Goal: Task Accomplishment & Management: Use online tool/utility

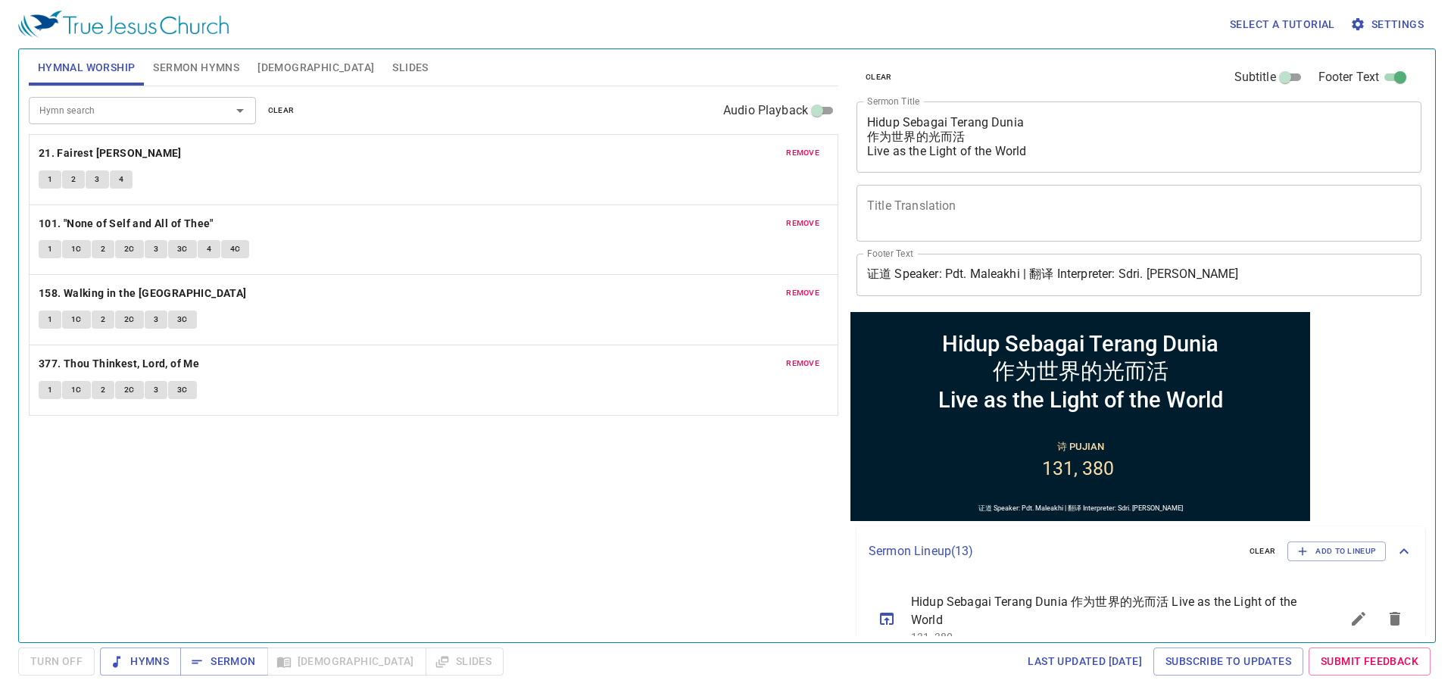
click at [751, 155] on span "remove" at bounding box center [802, 153] width 33 height 14
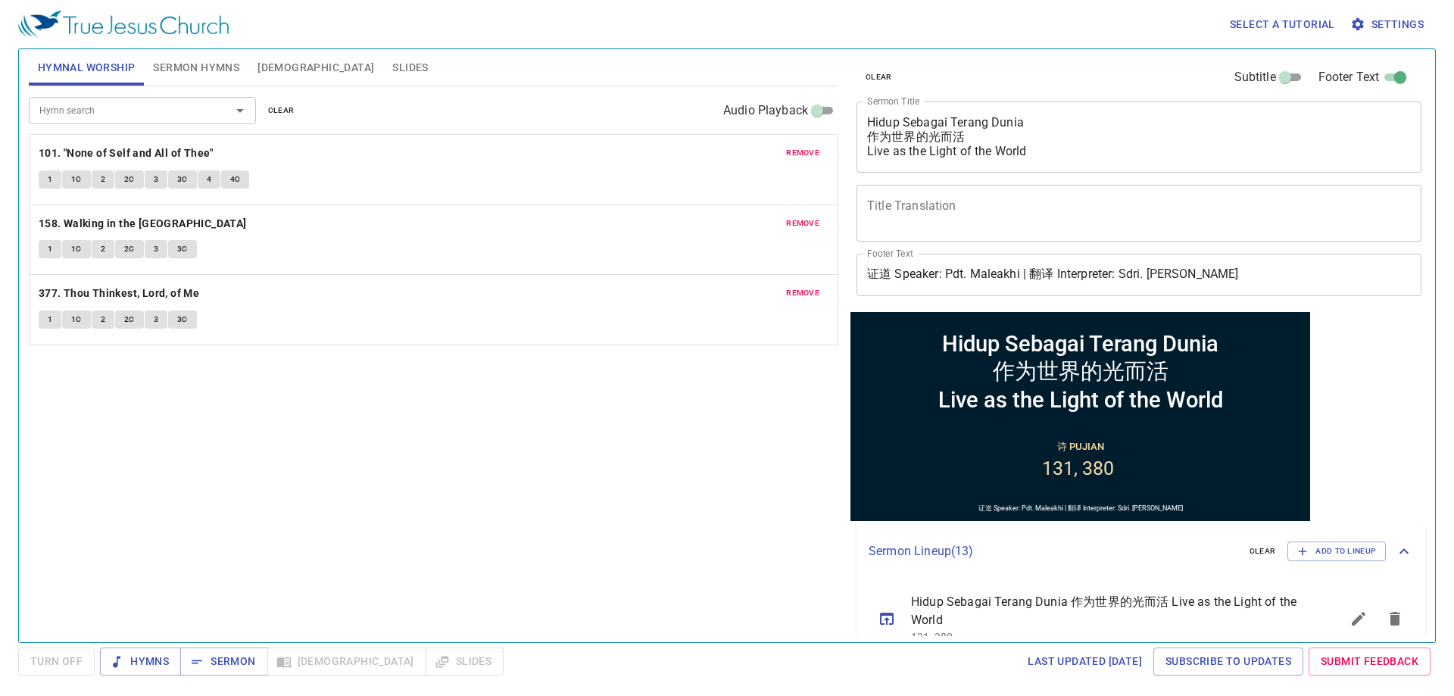
click at [751, 155] on span "remove" at bounding box center [802, 153] width 33 height 14
click at [751, 217] on span "remove" at bounding box center [802, 224] width 33 height 14
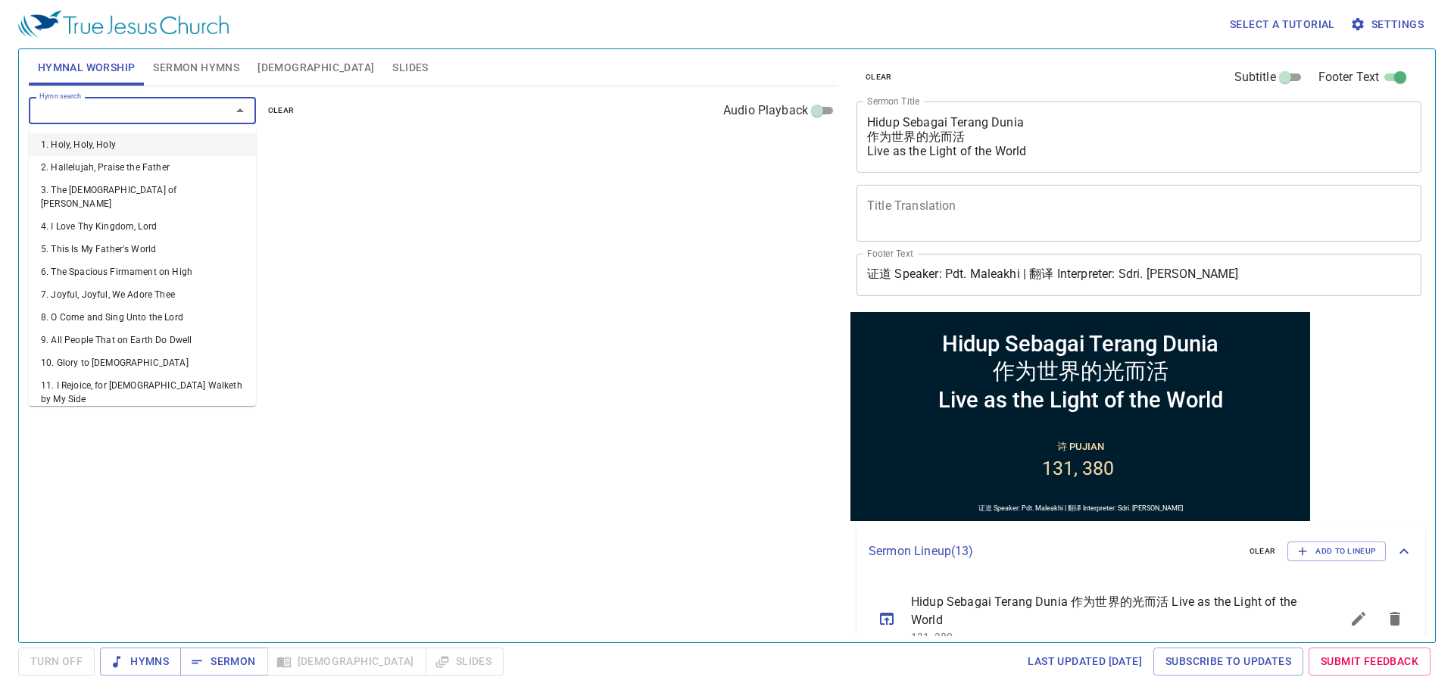
click at [52, 112] on input "Hymn search" at bounding box center [119, 110] width 173 height 17
type input "16"
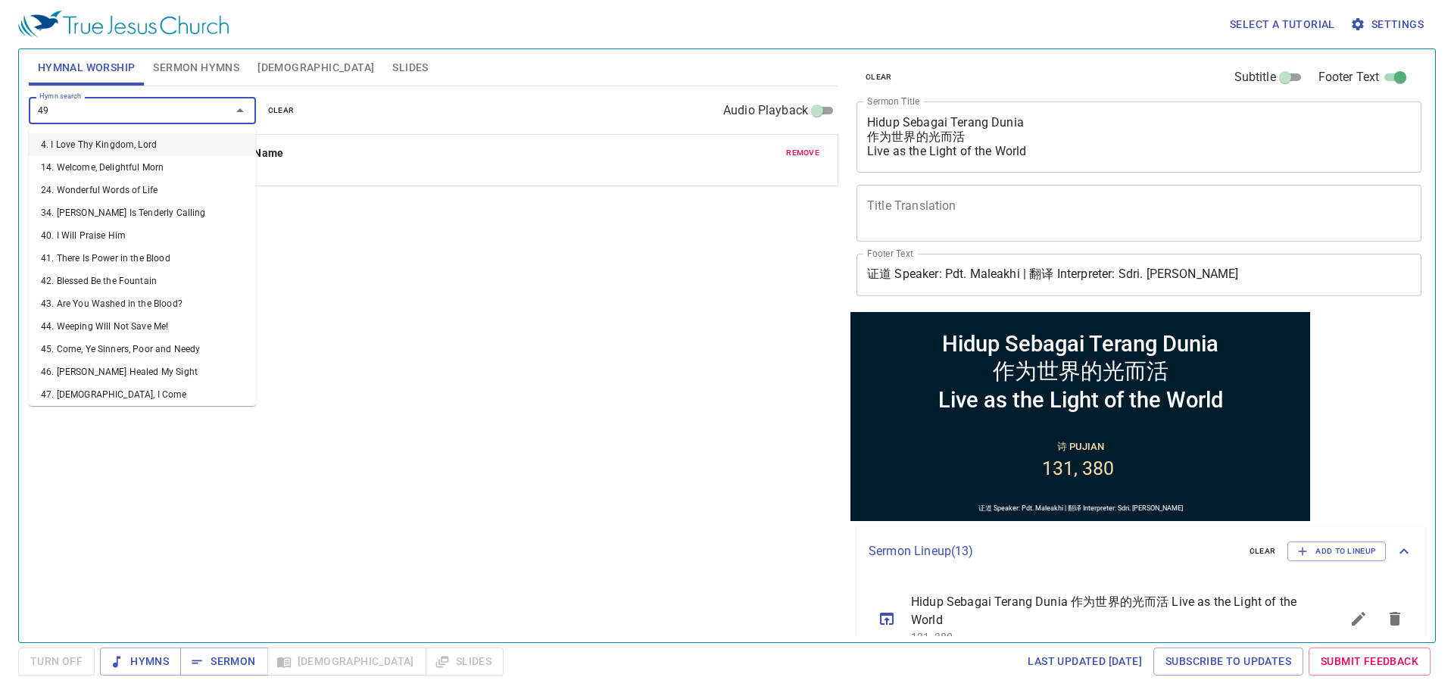
type input "491"
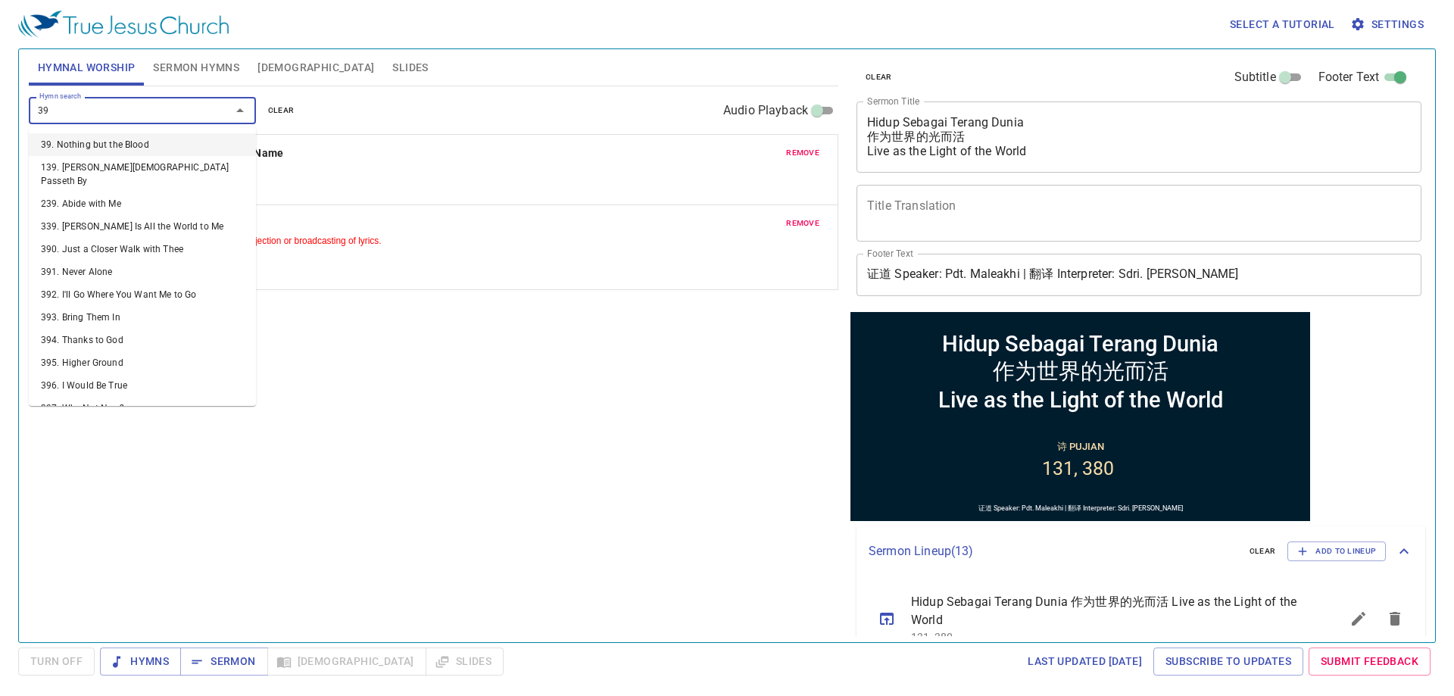
type input "394"
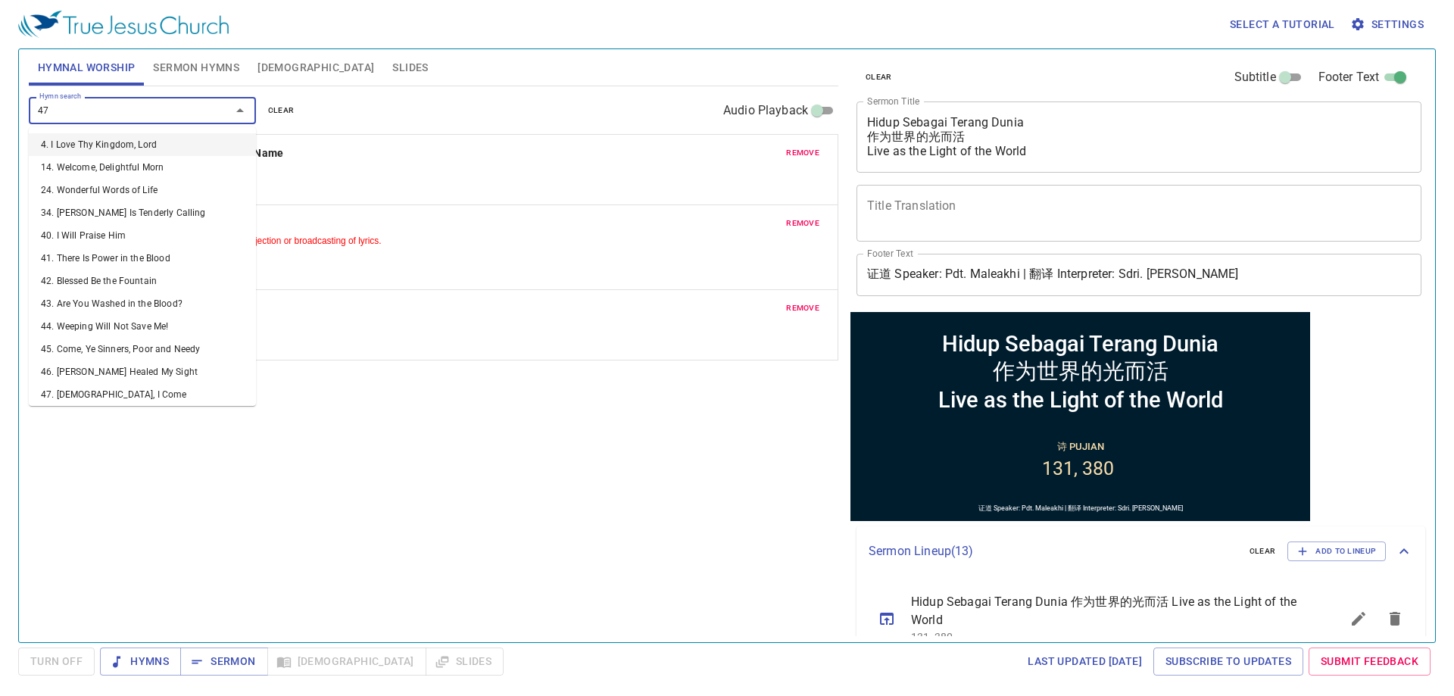
type input "473"
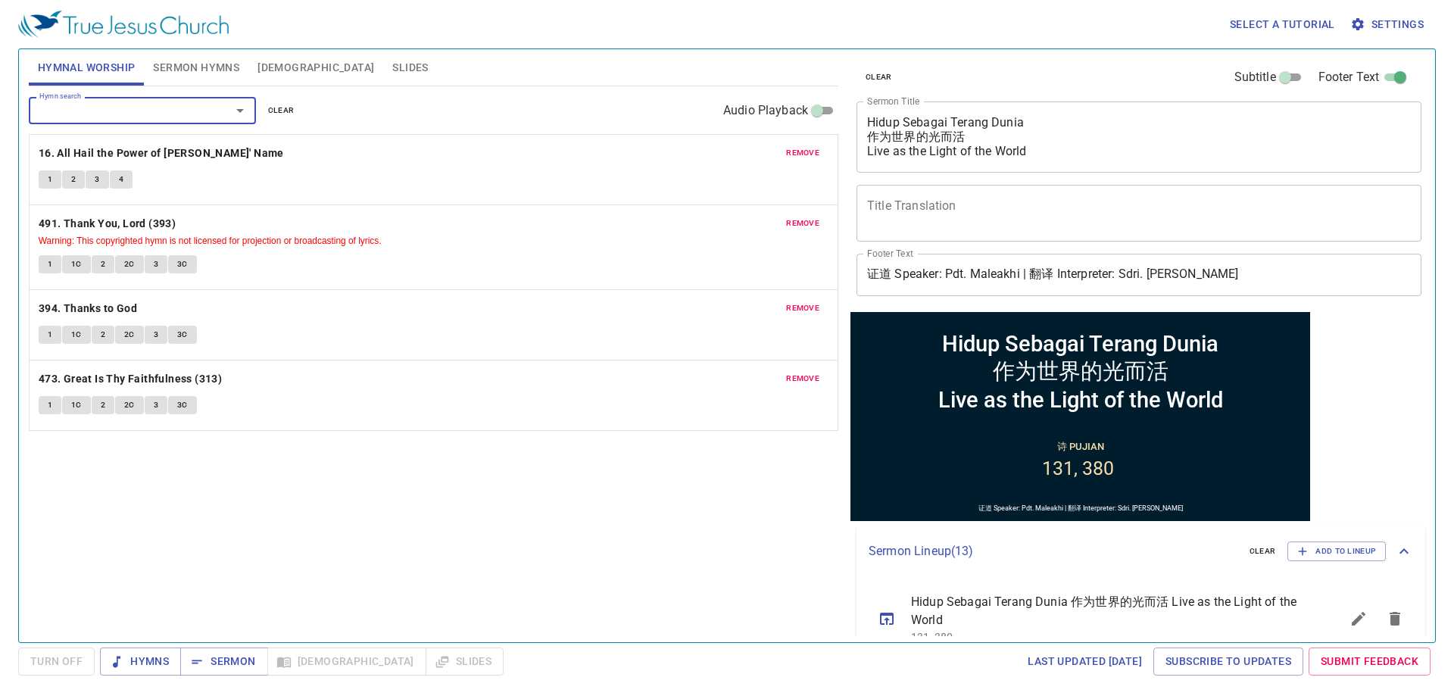
click at [751, 36] on button "Settings" at bounding box center [1389, 25] width 83 height 28
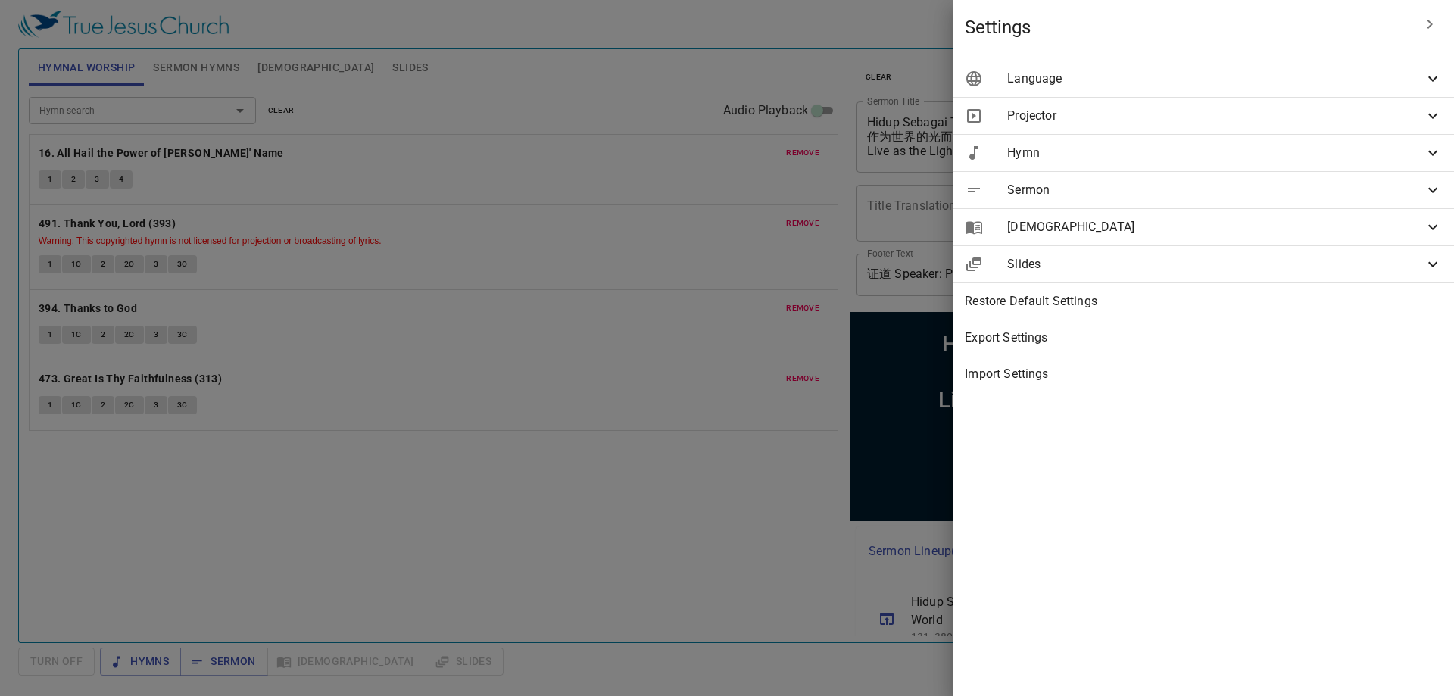
click at [751, 78] on span "Language" at bounding box center [1215, 79] width 417 height 18
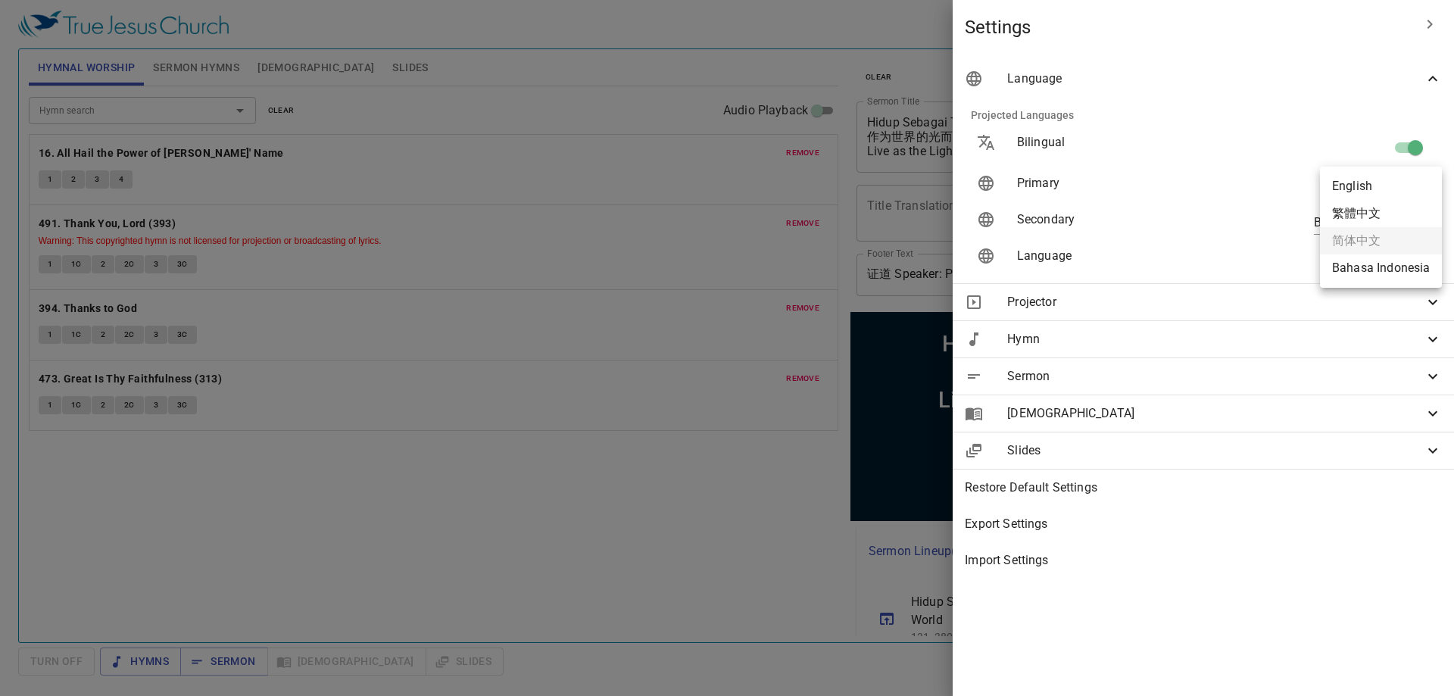
click at [751, 185] on body "Select a tutorial Settings Hymnal Worship Sermon Hymns Bible Slides Hymn search…" at bounding box center [727, 348] width 1454 height 696
click at [751, 210] on div at bounding box center [727, 348] width 1454 height 696
click at [751, 251] on body "Select a tutorial Settings Hymnal Worship Sermon Hymns Bible Slides Hymn search…" at bounding box center [727, 348] width 1454 height 696
click at [751, 280] on li "简体中文" at bounding box center [1381, 286] width 122 height 27
type input "zh-simple"
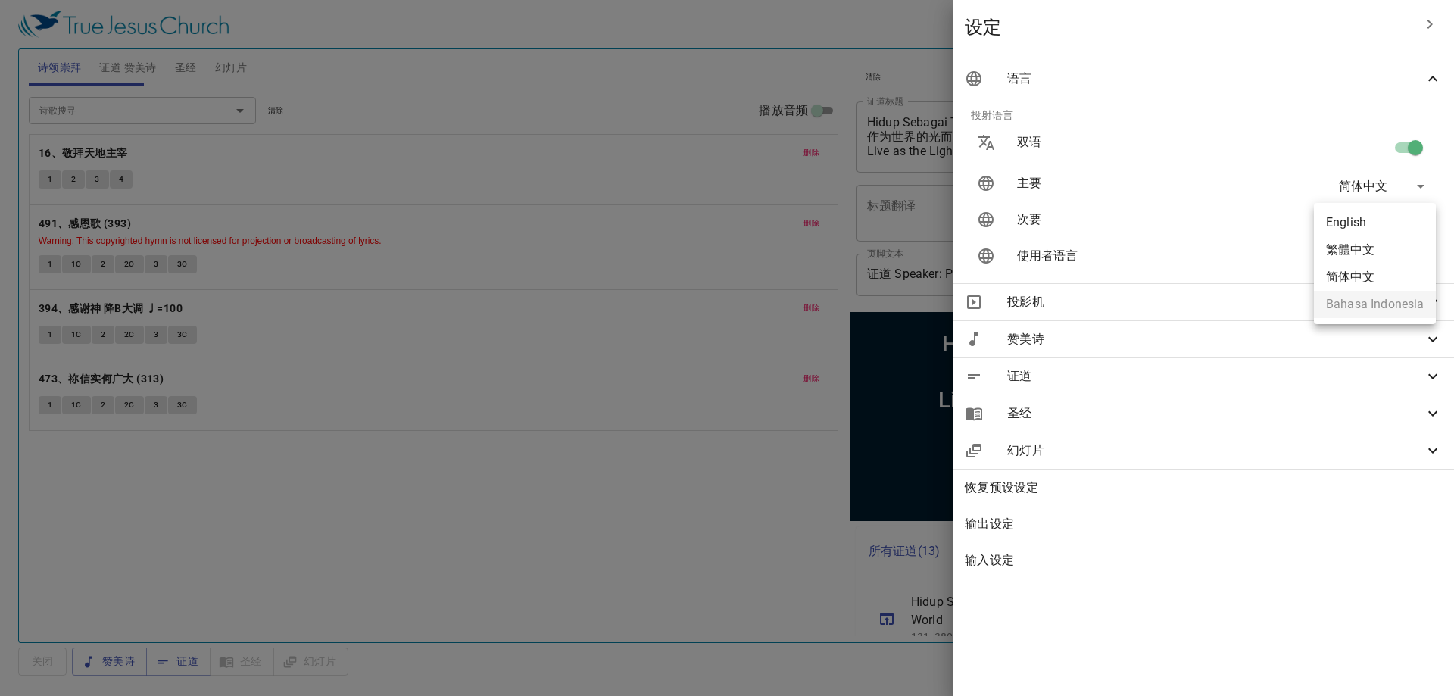
click at [751, 230] on body "选择教程 设定 诗颂崇拜 证道 赞美诗 圣经 幻灯片 诗歌搜寻 诗歌搜寻 清除 播放音频 删除 16、敬拜天地主宰 1 2 3 4 删除 491、感恩歌 (3…" at bounding box center [727, 348] width 1454 height 696
click at [751, 230] on li "English" at bounding box center [1375, 222] width 122 height 27
type input "en"
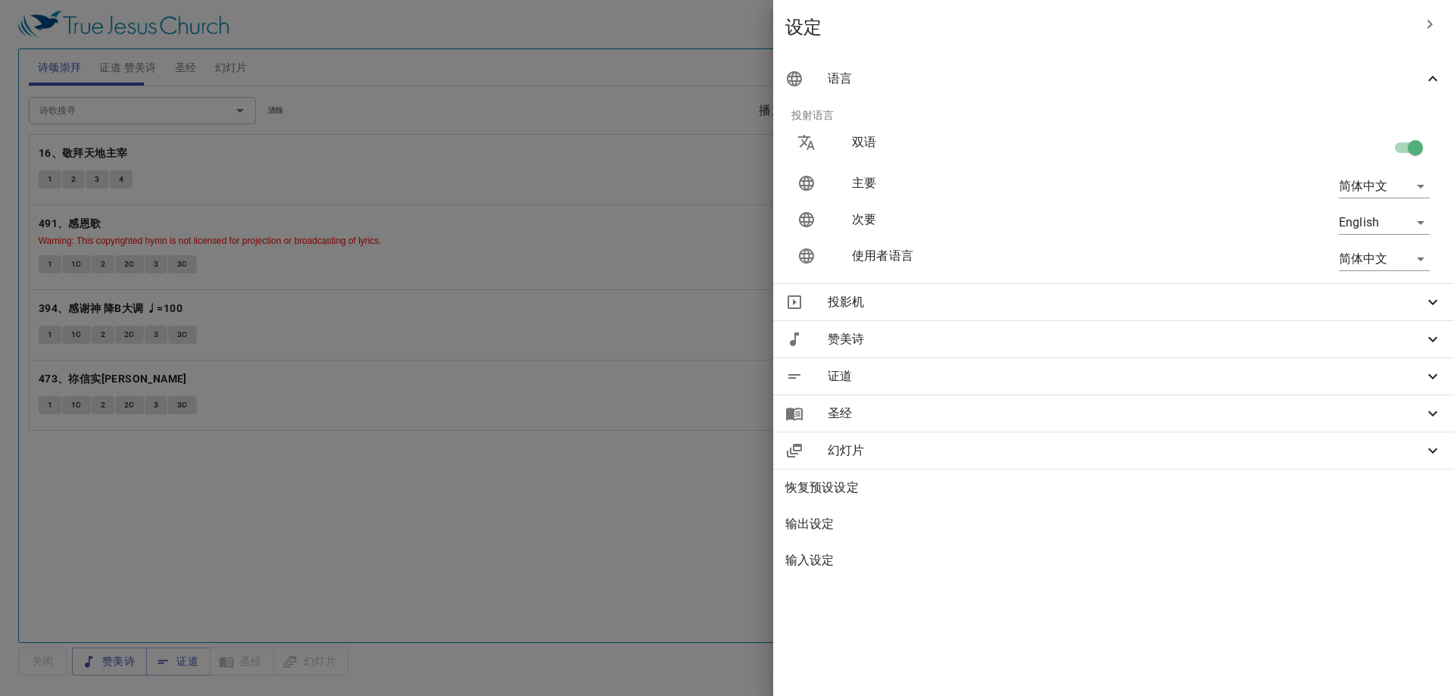
click at [558, 347] on div at bounding box center [727, 348] width 1454 height 696
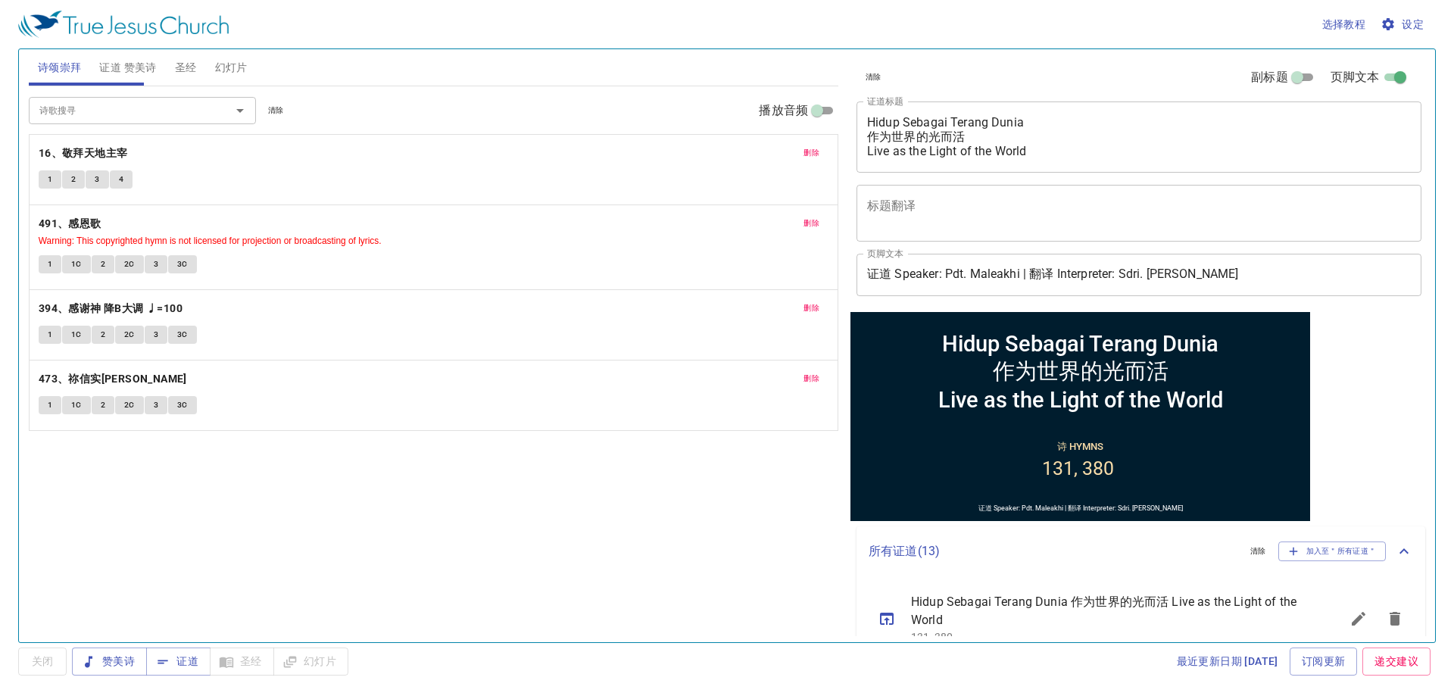
click at [439, 189] on div "1 2 3 4" at bounding box center [434, 181] width 790 height 22
click at [162, 58] on button "证道 赞美诗" at bounding box center [127, 67] width 75 height 36
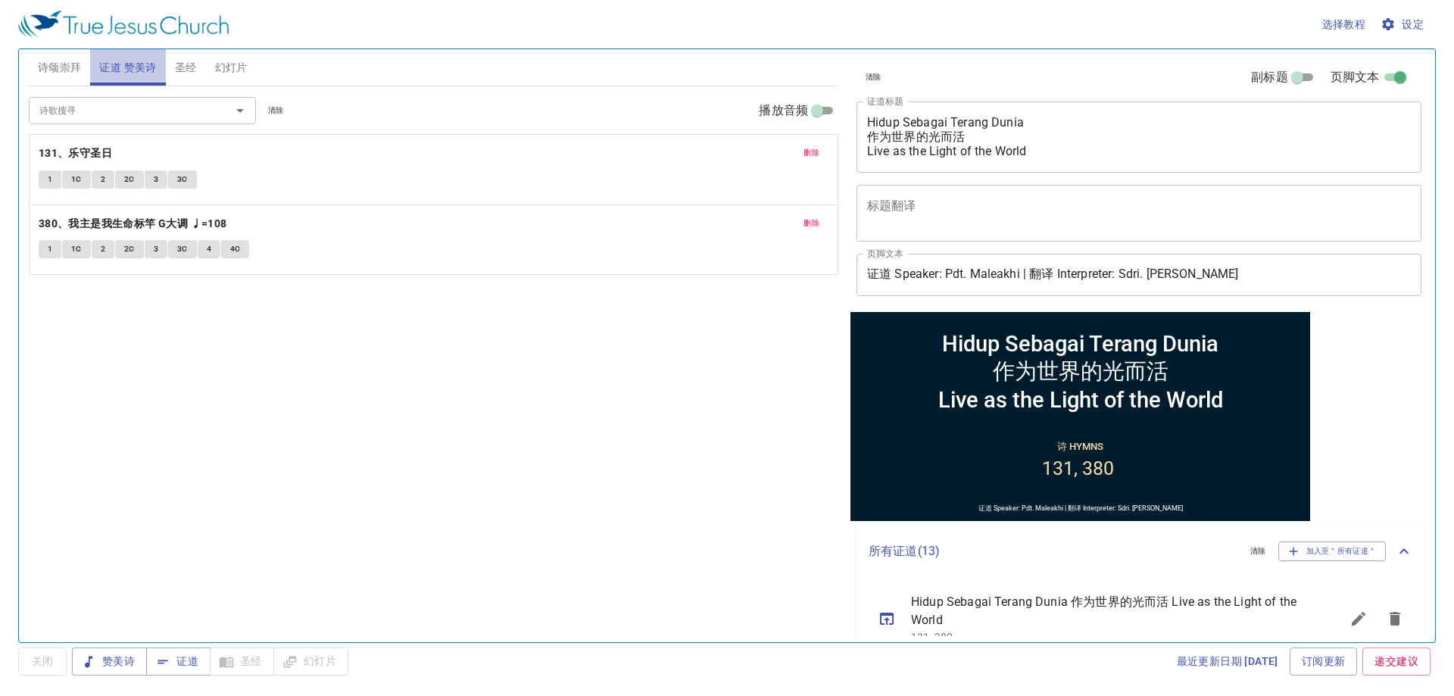
click at [117, 65] on span "证道 赞美诗" at bounding box center [127, 67] width 57 height 19
click at [751, 155] on span "删除" at bounding box center [812, 153] width 16 height 14
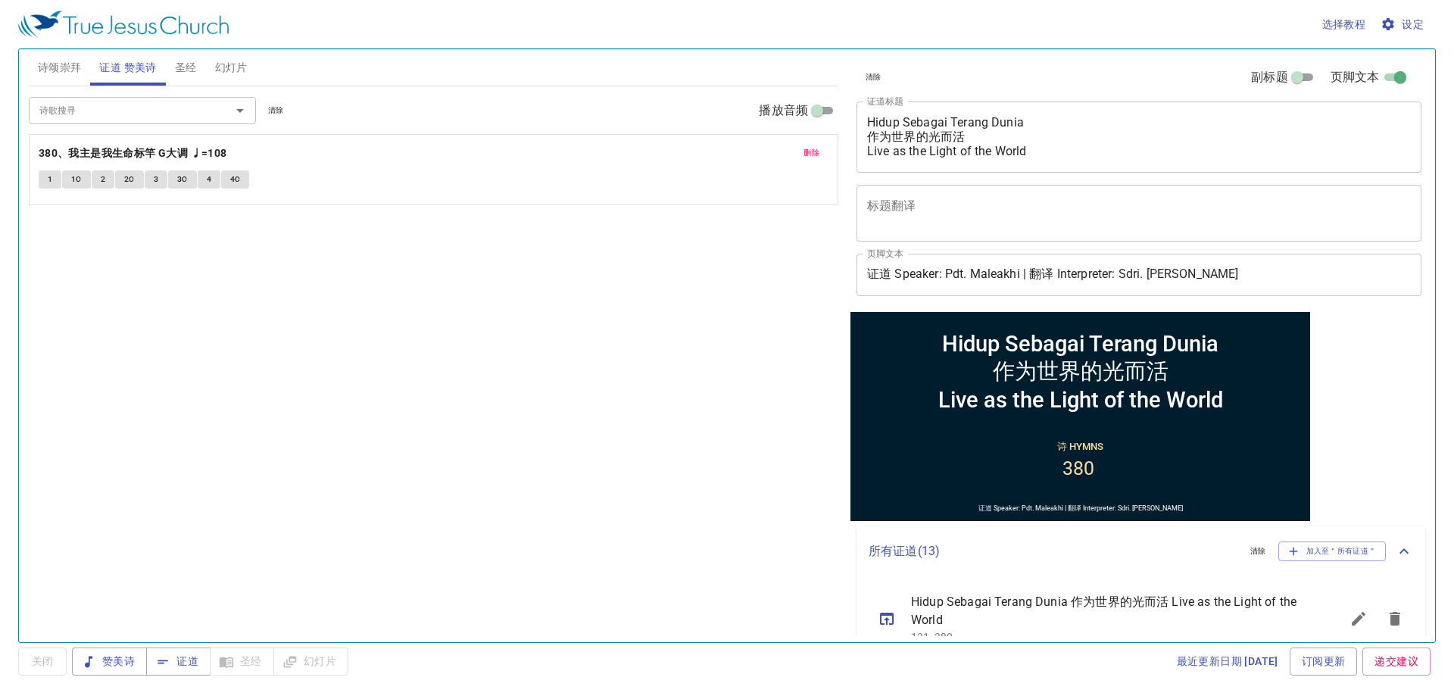
click at [751, 155] on span "删除" at bounding box center [812, 153] width 16 height 14
click at [751, 150] on textarea "Hidup Sebagai Terang Dunia 作为世界的光而活 Live as the Light of the World" at bounding box center [1139, 136] width 544 height 43
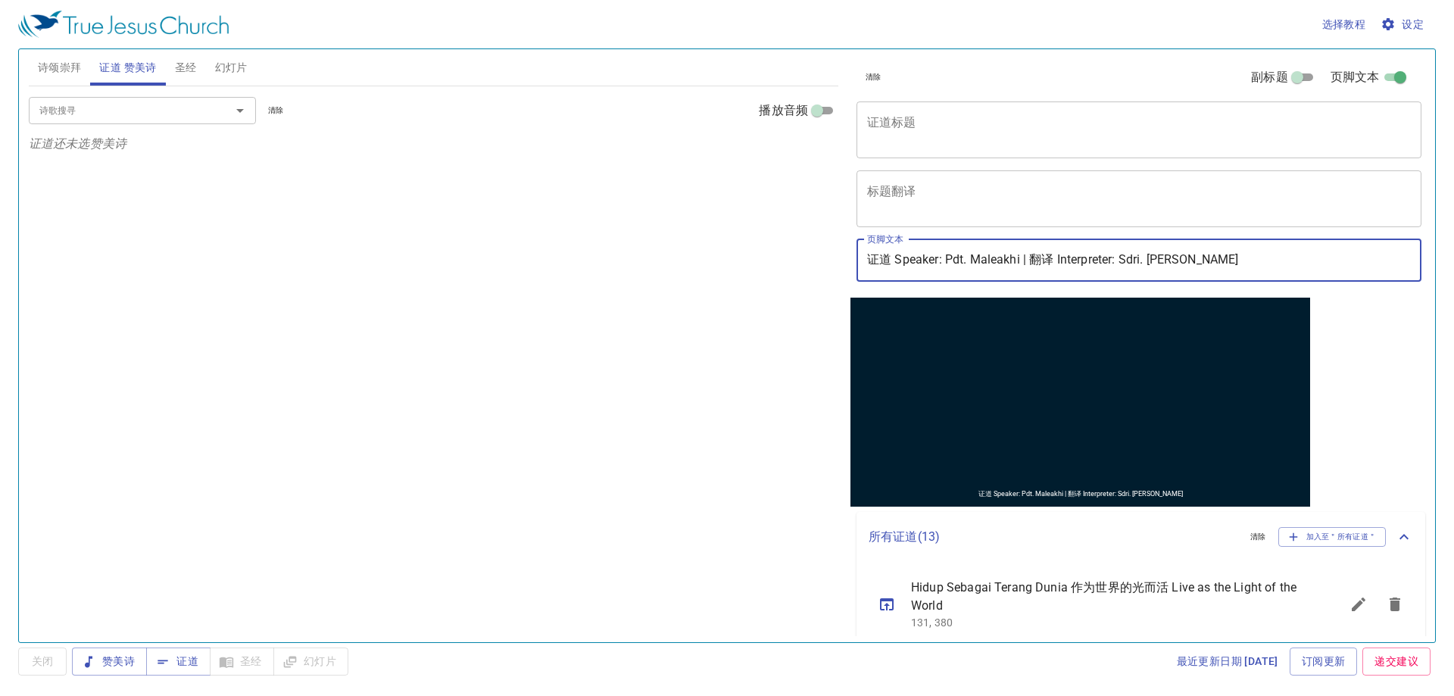
drag, startPoint x: 946, startPoint y: 264, endPoint x: 1020, endPoint y: 264, distance: 73.5
click at [751, 264] on input "证道 Speaker: Pdt. Maleakhi | 翻译 Interpreter: Sdri. Mei Yi" at bounding box center [1139, 260] width 565 height 42
drag, startPoint x: 1099, startPoint y: 259, endPoint x: 1185, endPoint y: 276, distance: 88.1
click at [751, 276] on input "证道 Speaker: Bro. Rofe | 翻译 Interpreter: Sdri. Mei Yi" at bounding box center [1139, 260] width 565 height 42
type input "证道 Speaker: Bro. Rofe | 翻译 Interpreter: Bro. [PERSON_NAME]"
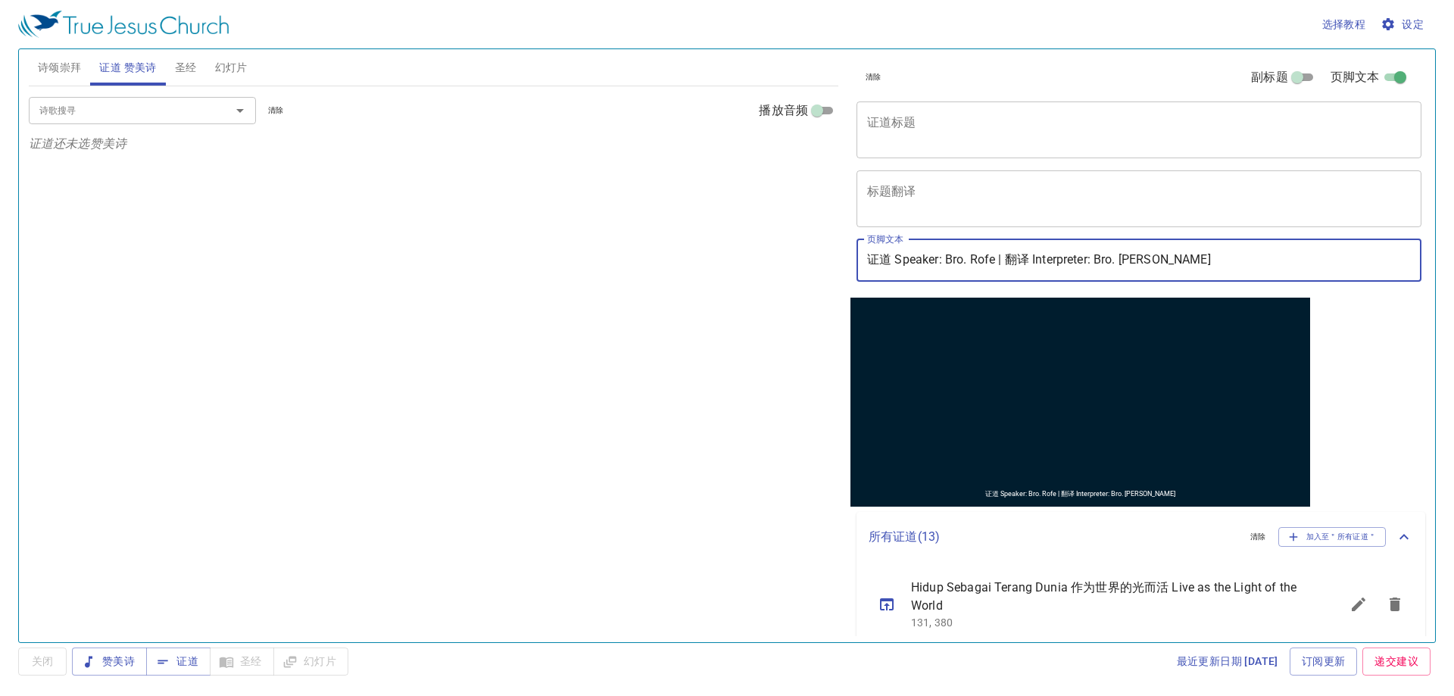
click at [345, 179] on div "诗歌搜寻 诗歌搜寻 清除 播放音频 证道还未选赞美诗" at bounding box center [434, 357] width 810 height 543
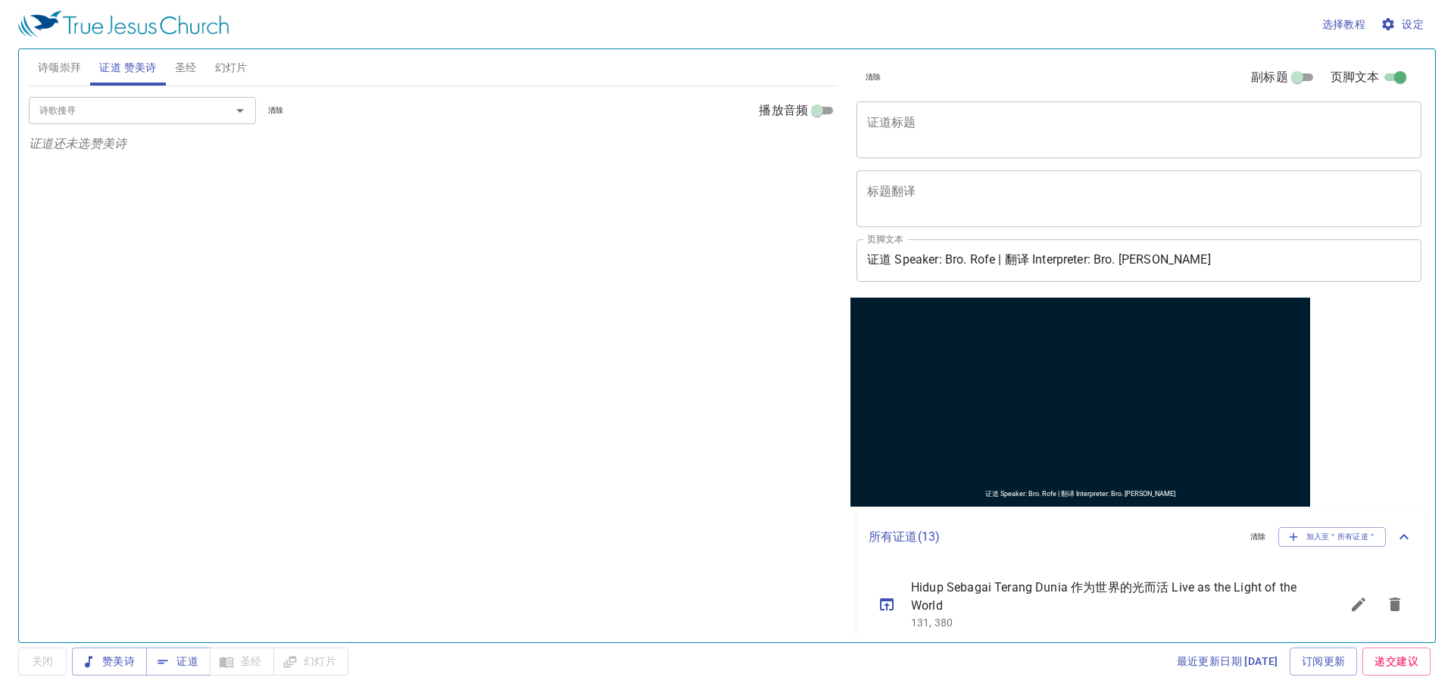
click at [77, 77] on span "诗颂崇拜" at bounding box center [60, 67] width 44 height 19
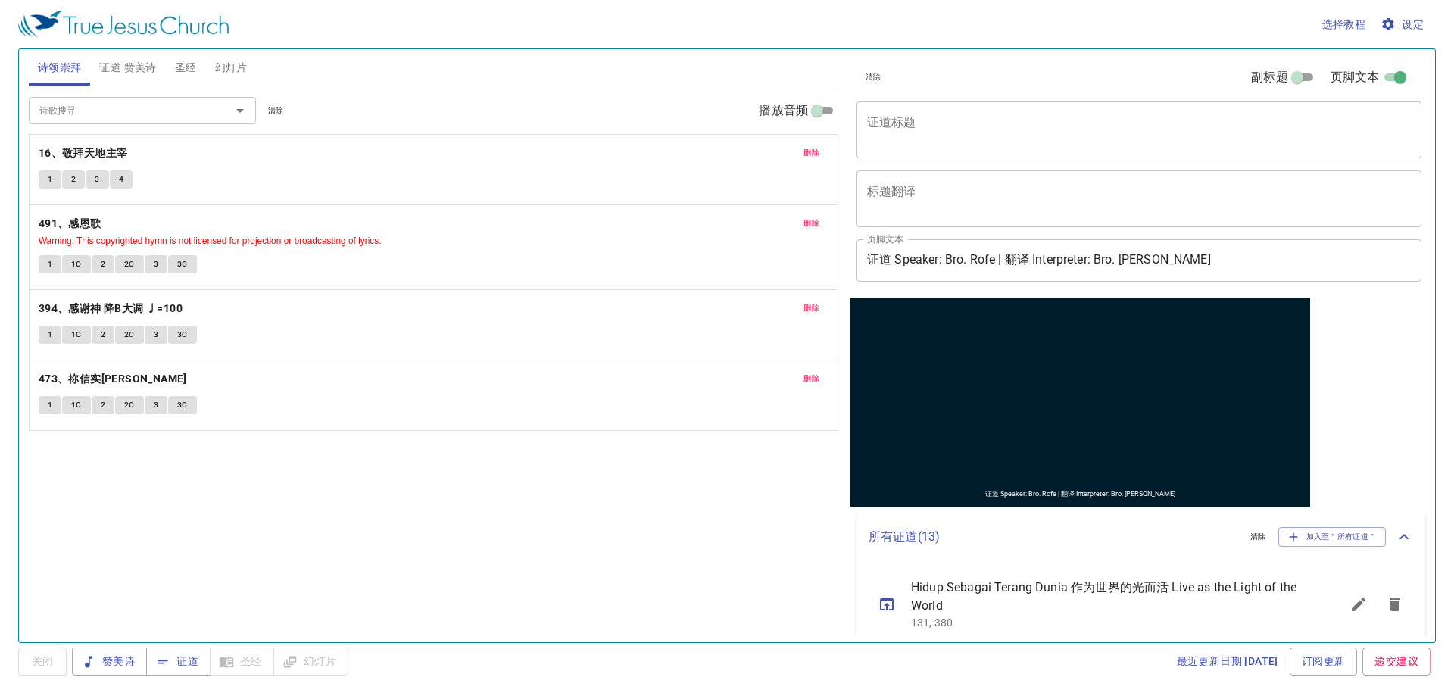
click at [230, 60] on span "幻灯片" at bounding box center [231, 67] width 33 height 19
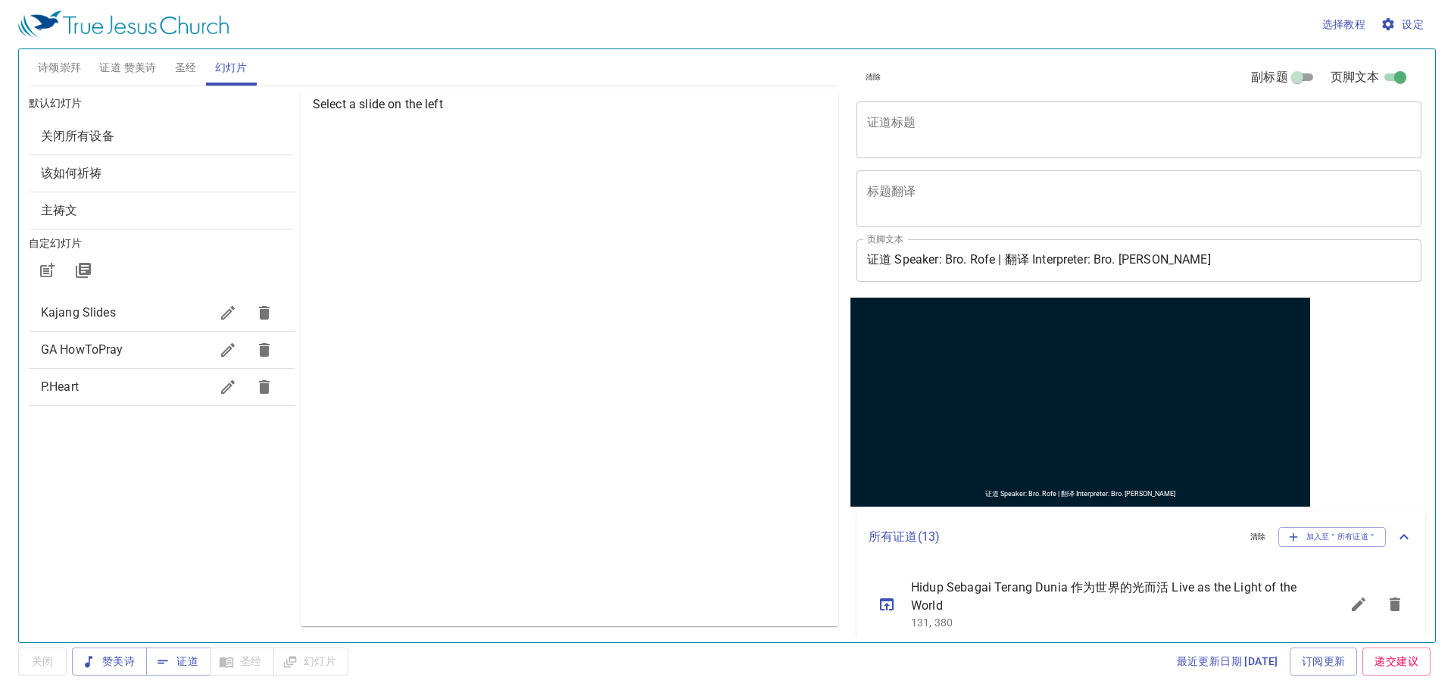
click at [122, 326] on div "Kajang Slides" at bounding box center [162, 313] width 266 height 36
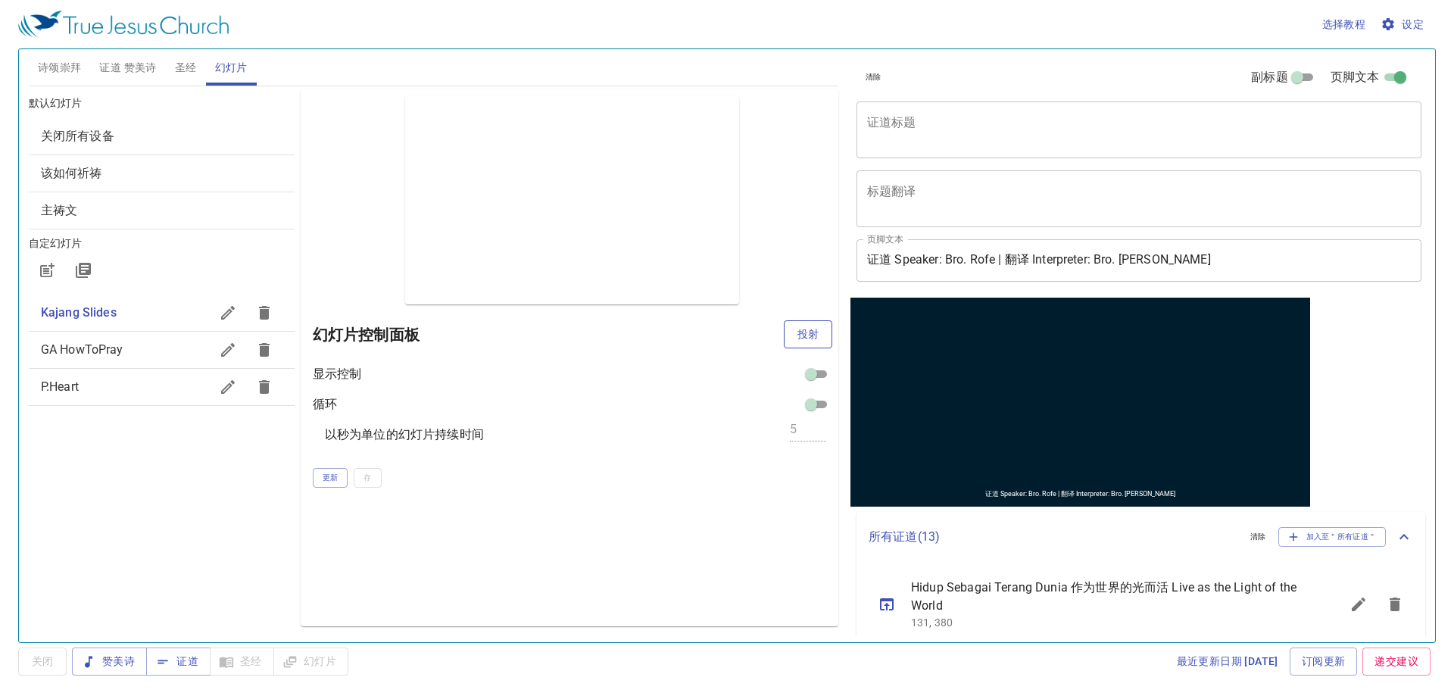
click at [751, 339] on span "投射" at bounding box center [808, 334] width 24 height 19
click at [176, 77] on span "圣经" at bounding box center [186, 67] width 22 height 19
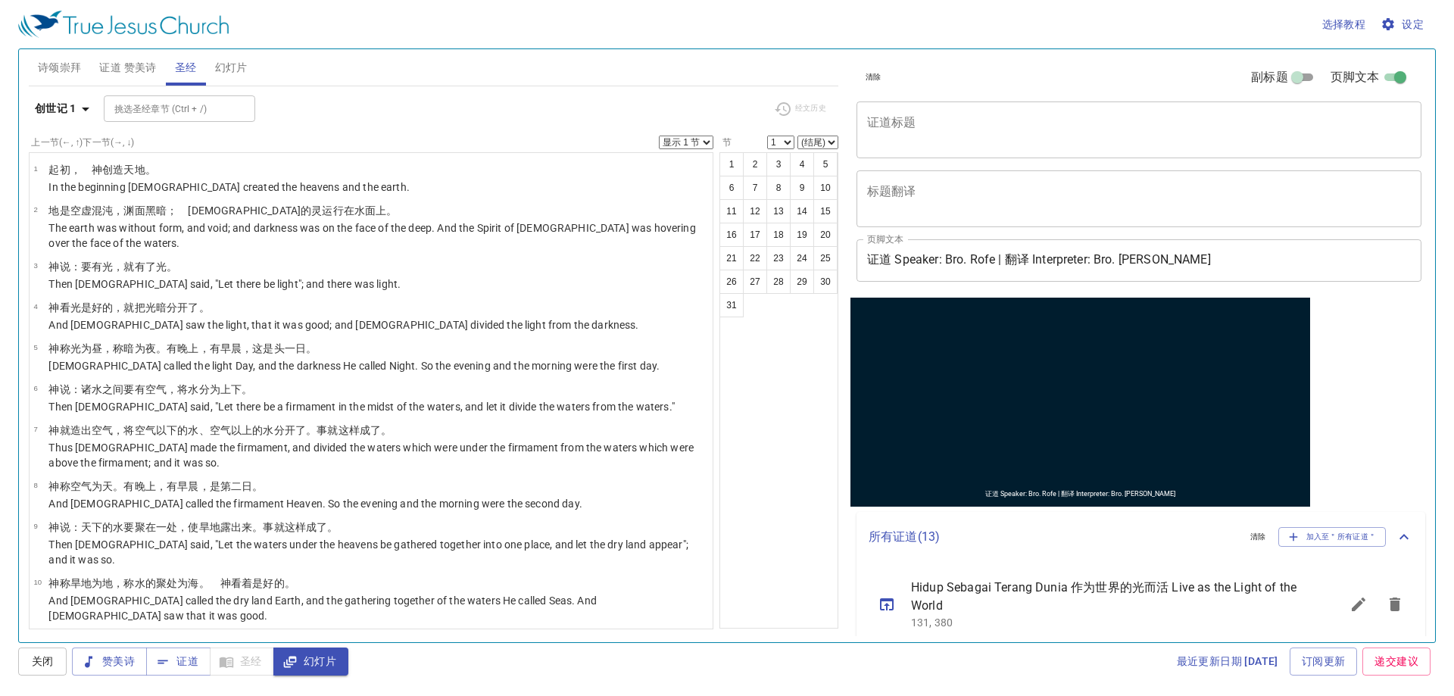
click at [115, 71] on span "证道 赞美诗" at bounding box center [127, 67] width 57 height 19
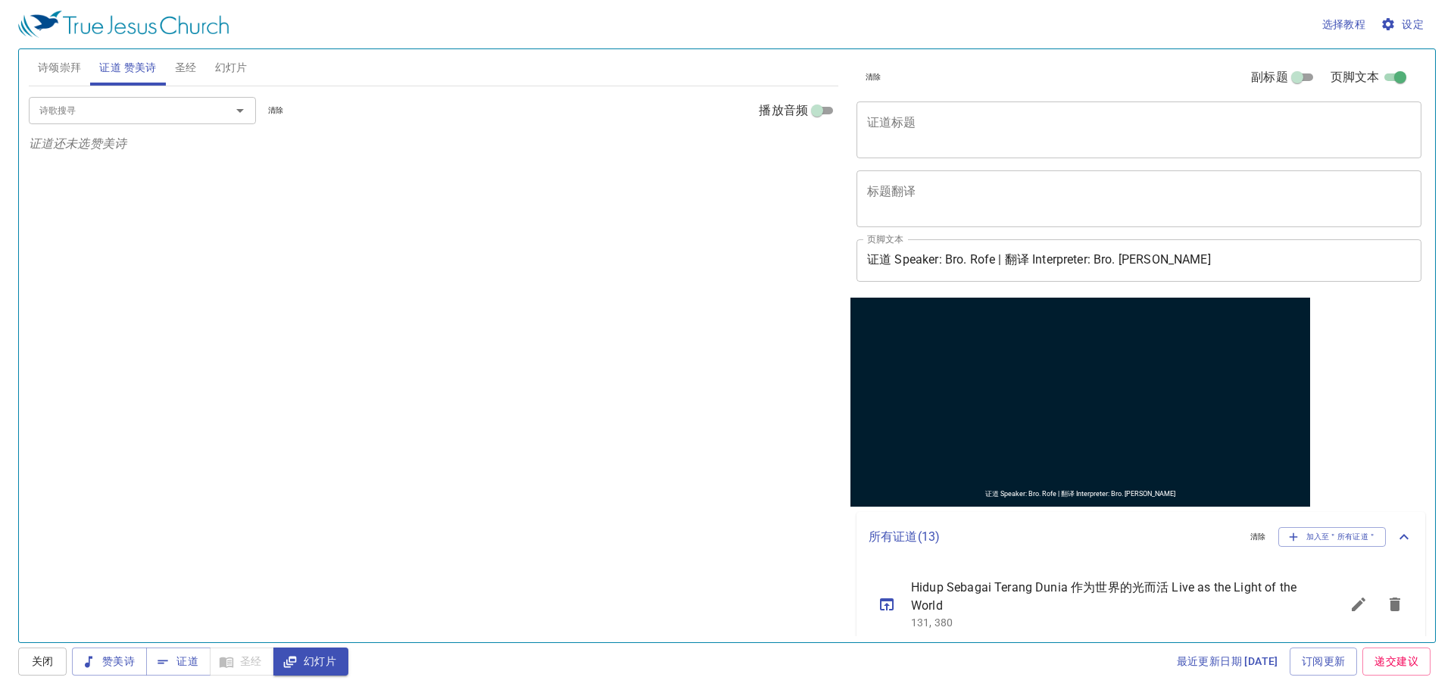
click at [58, 58] on span "诗颂崇拜" at bounding box center [60, 67] width 44 height 19
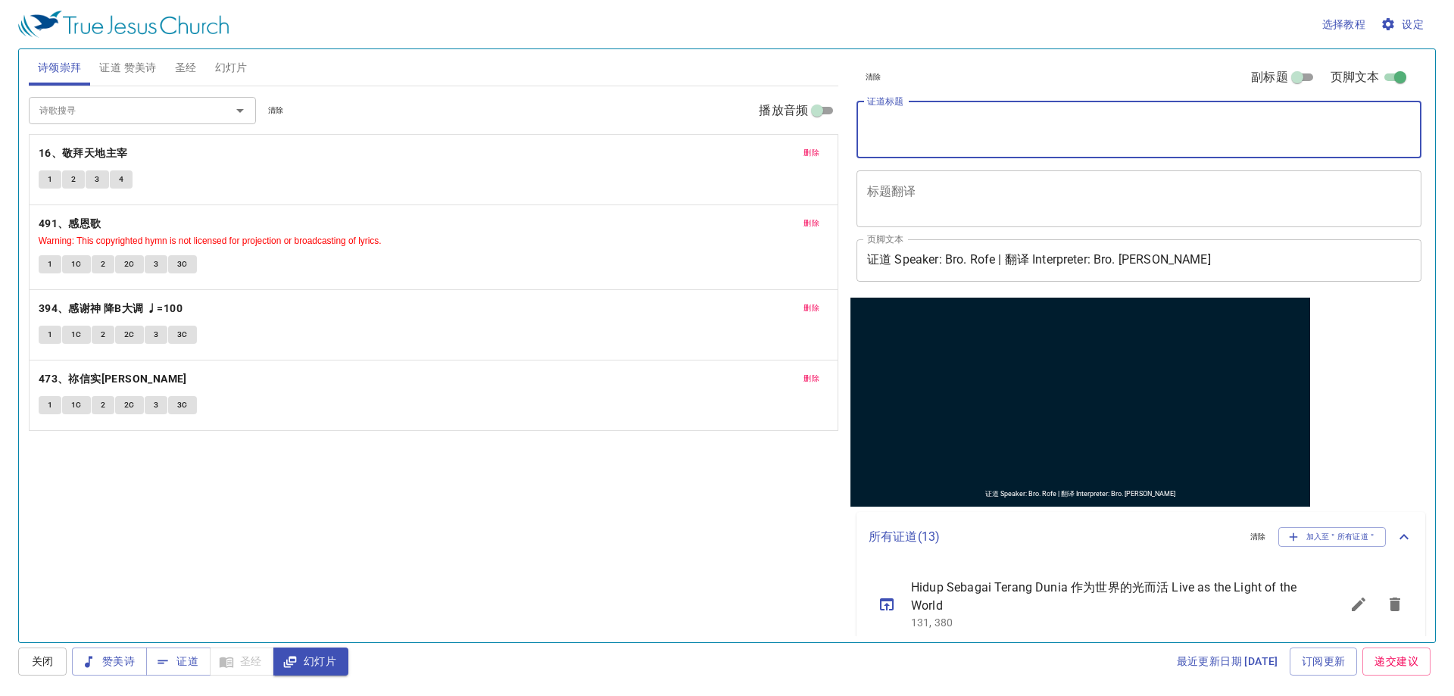
click at [751, 122] on textarea "证道标题" at bounding box center [1139, 129] width 544 height 29
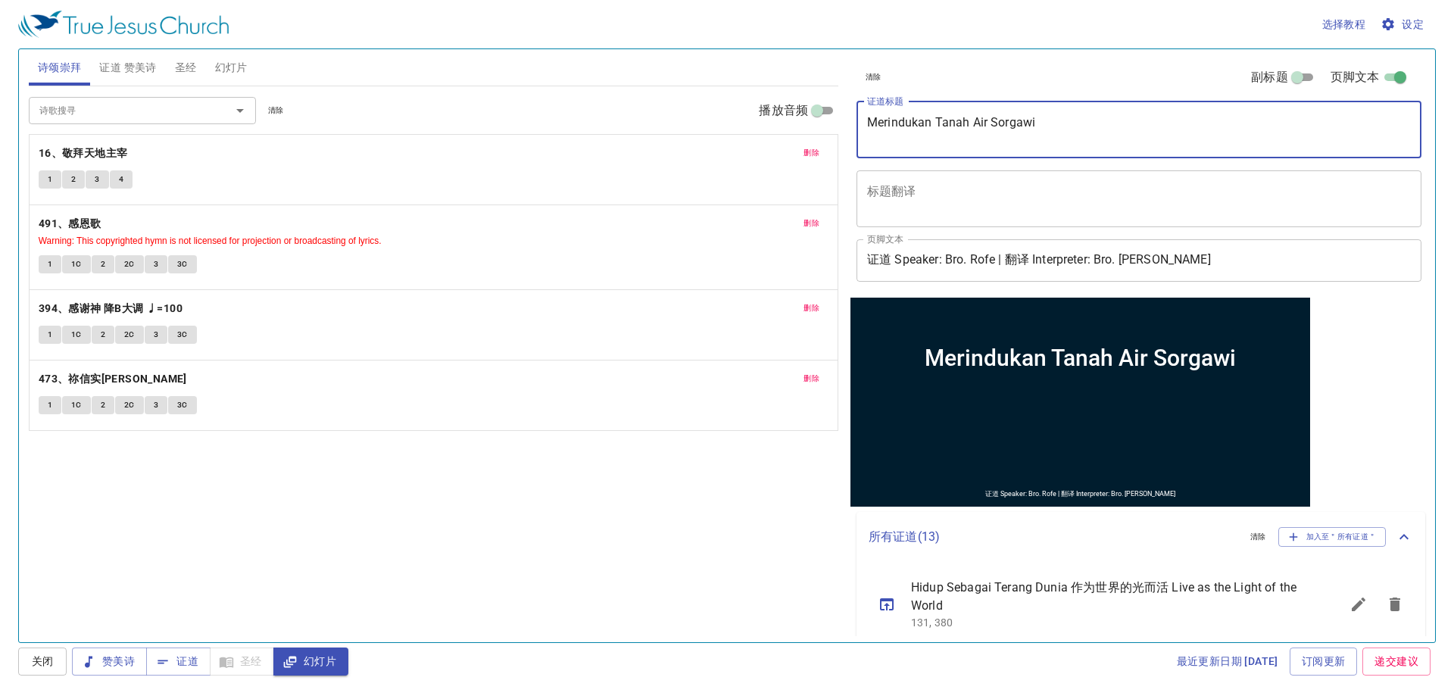
type textarea "Merindukan Tanah Air Sorgawi"
click at [1119, 118] on textarea "Merindukan Tanah Air Sorgawi" at bounding box center [1139, 129] width 544 height 29
paste textarea "Missing the Heavenly Homeland"
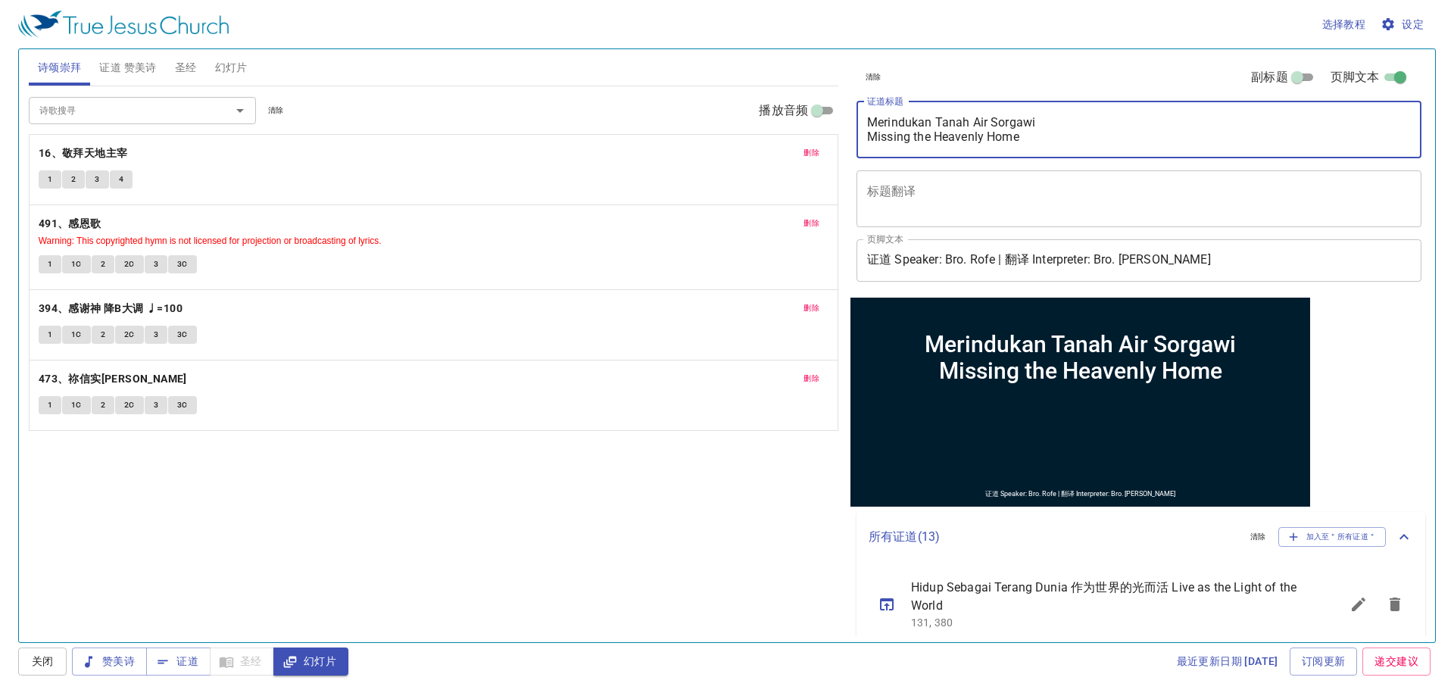
click at [907, 142] on textarea "Merindukan Tanah Air Sorgawi Missing the Heavenly Home" at bounding box center [1139, 129] width 544 height 29
click at [910, 142] on textarea "Merindukan Tanah Air Sorgawi Missing the Heavenly Home" at bounding box center [1139, 129] width 544 height 29
click at [1054, 122] on textarea "Merindukan Tanah Air Sorgawi Miss the Heavenly Home" at bounding box center [1139, 129] width 544 height 29
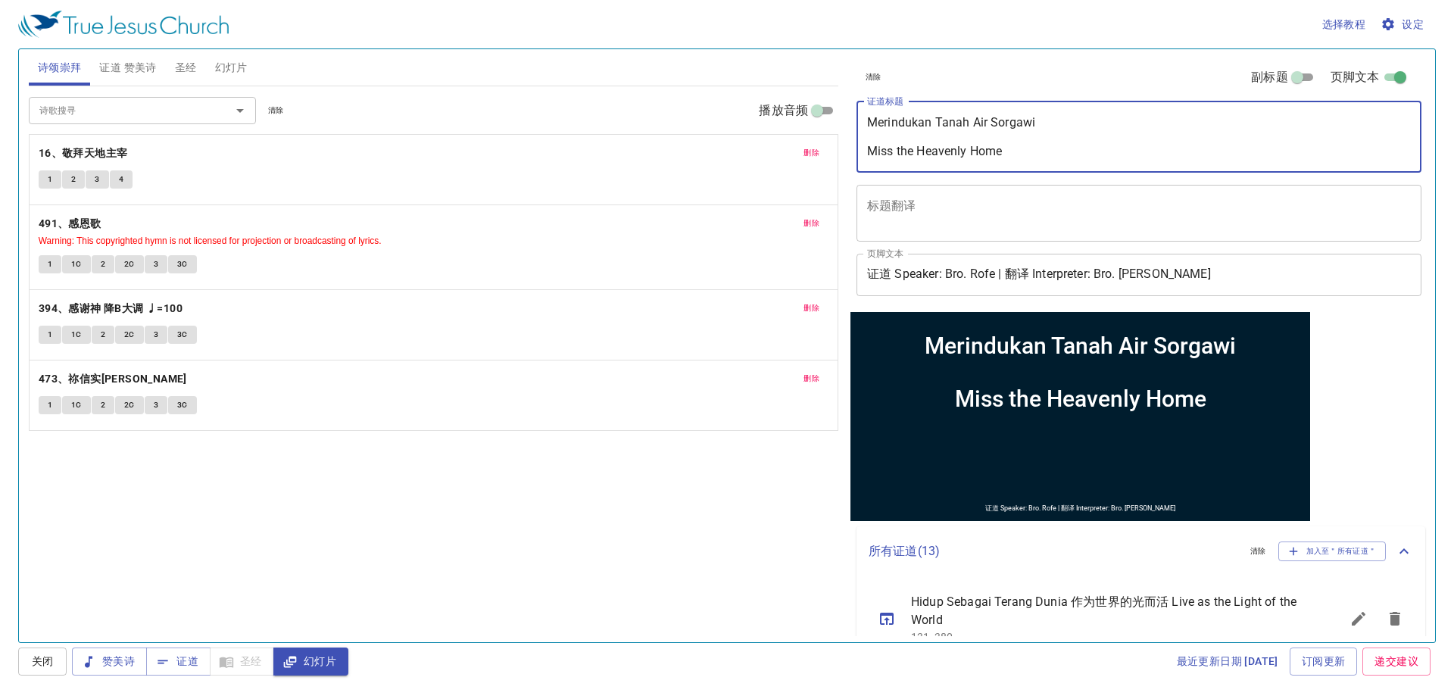
paste textarea "思念天国故乡"
type textarea "Merindukan Tanah Air Sorgawi 思念天国故乡 Miss the Heavenly Home"
click at [687, 515] on div "诗歌搜寻 诗歌搜寻 清除 播放音频 删除 16、敬拜天地主宰 1 2 3 4 删除 491、感恩歌 Warning: This copyrighted hym…" at bounding box center [434, 357] width 810 height 543
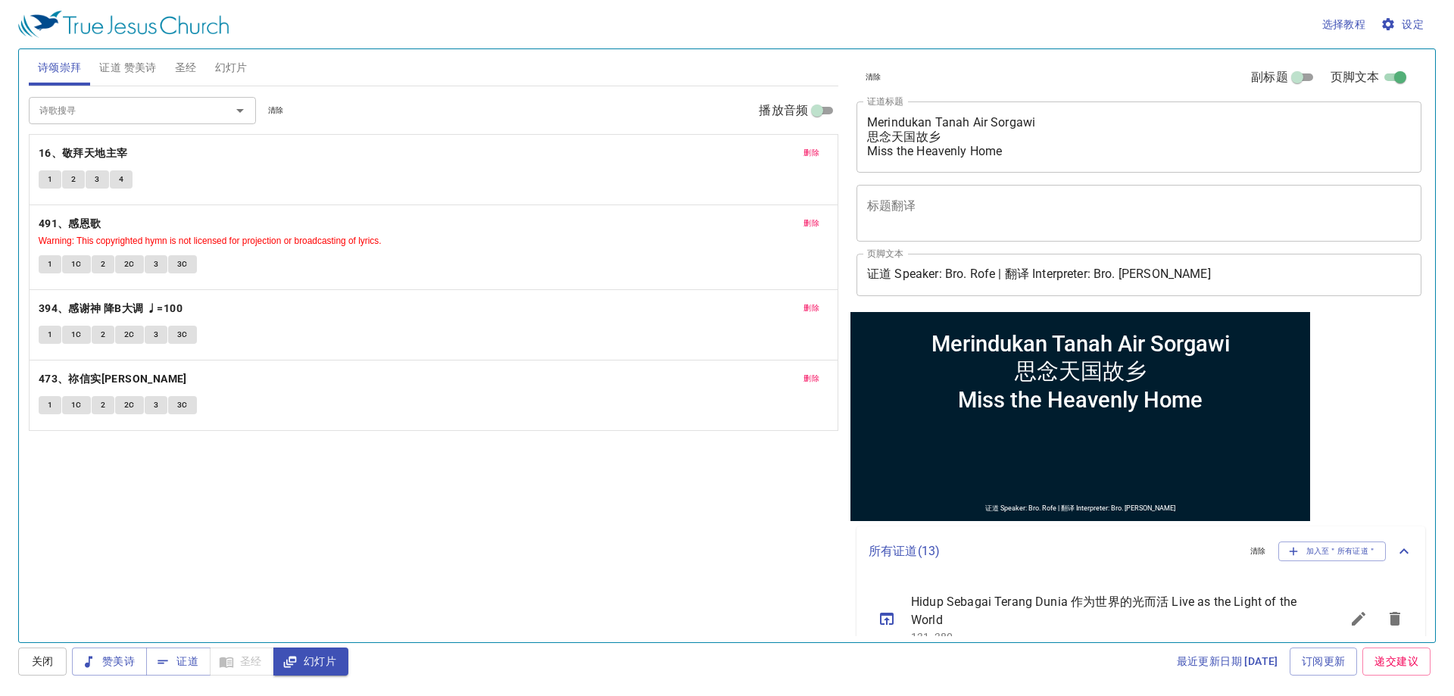
click at [153, 65] on span "证道 赞美诗" at bounding box center [127, 67] width 57 height 19
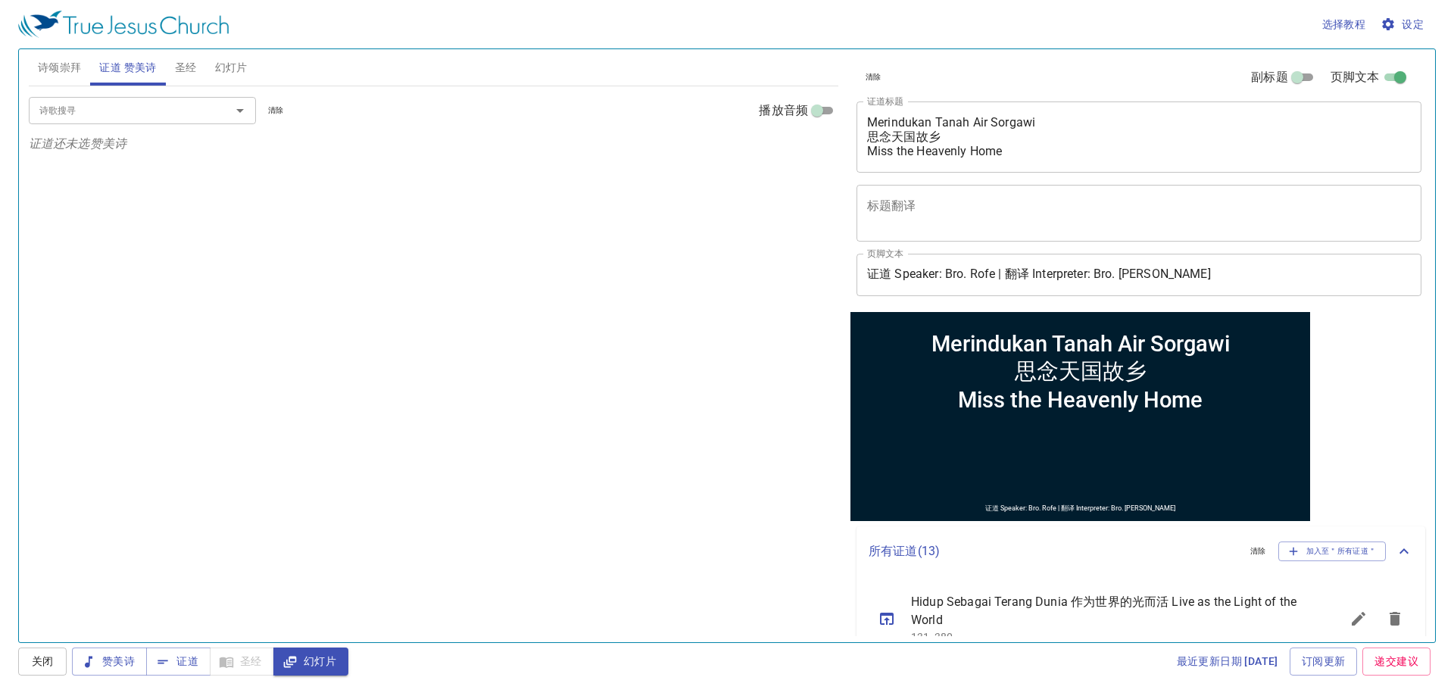
click at [137, 92] on div "诗歌搜寻 诗歌搜寻 清除 播放音频" at bounding box center [434, 110] width 810 height 48
click at [126, 106] on input "诗歌搜寻" at bounding box center [119, 110] width 173 height 17
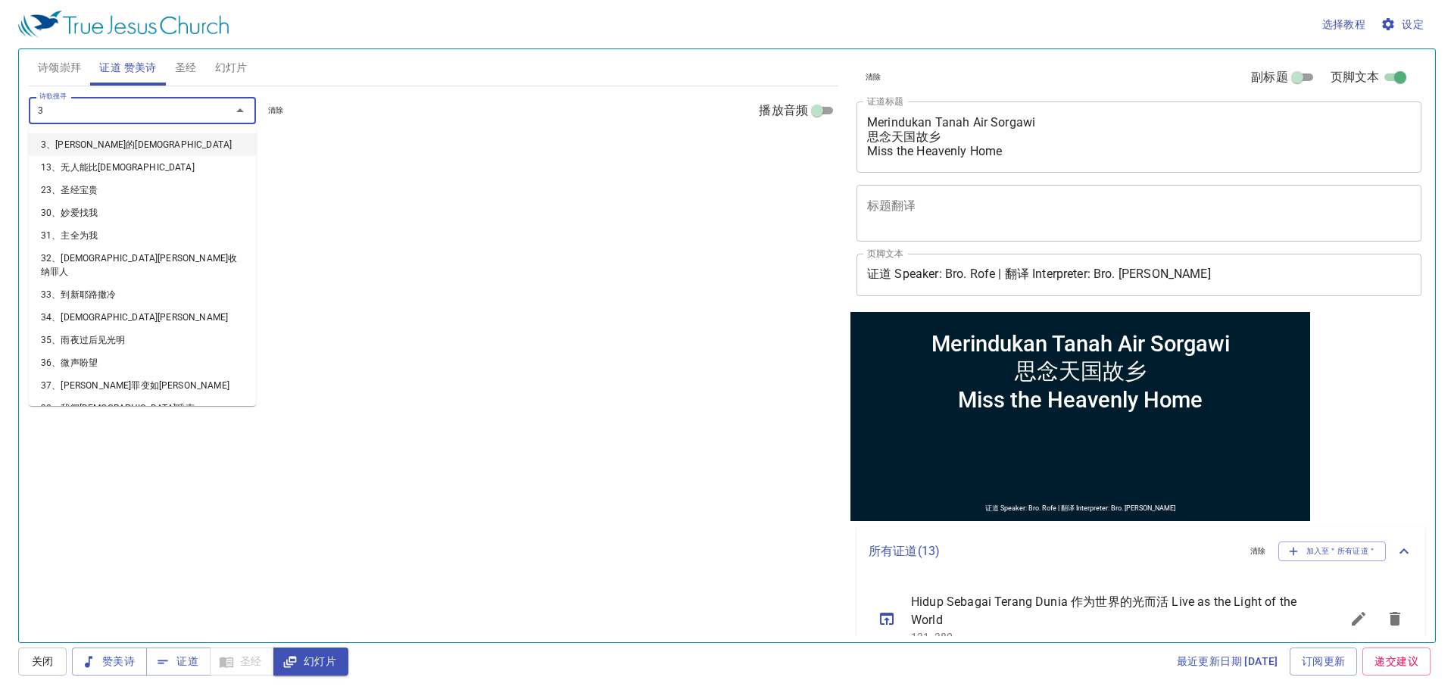
type input "33"
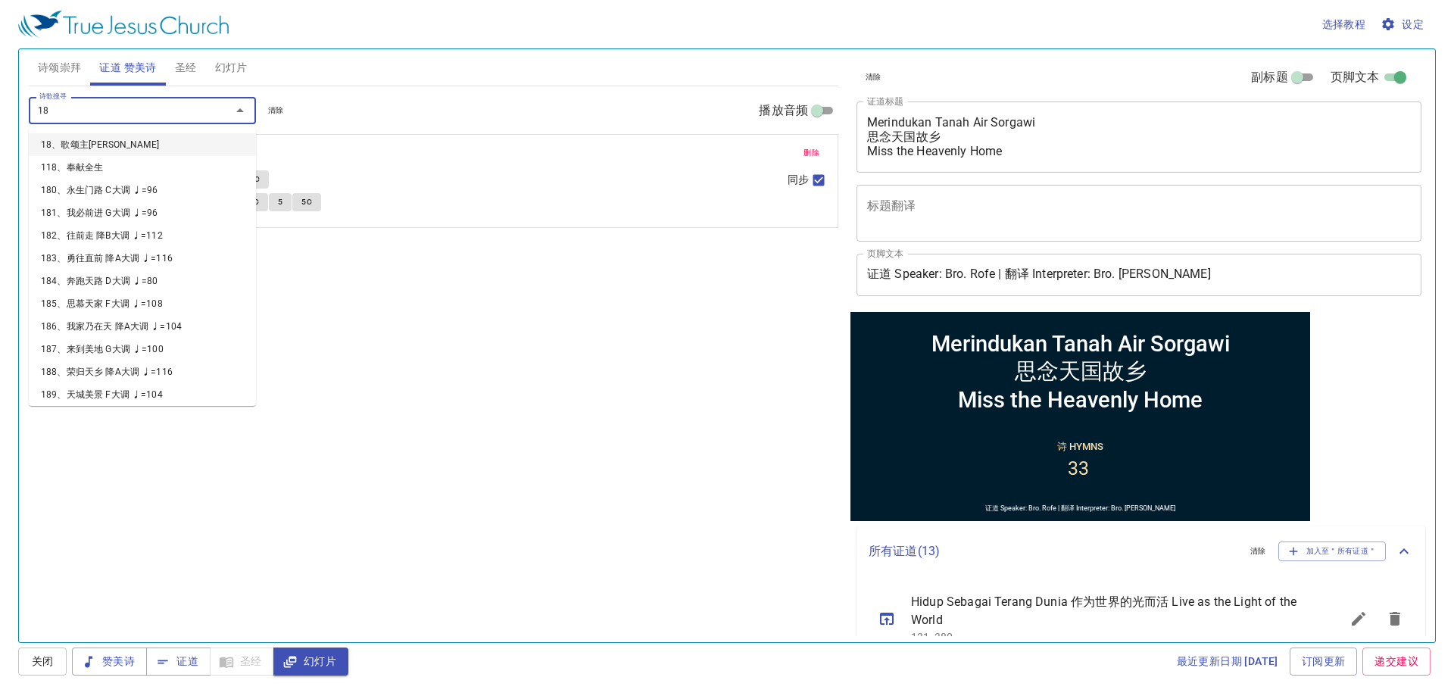
type input "185"
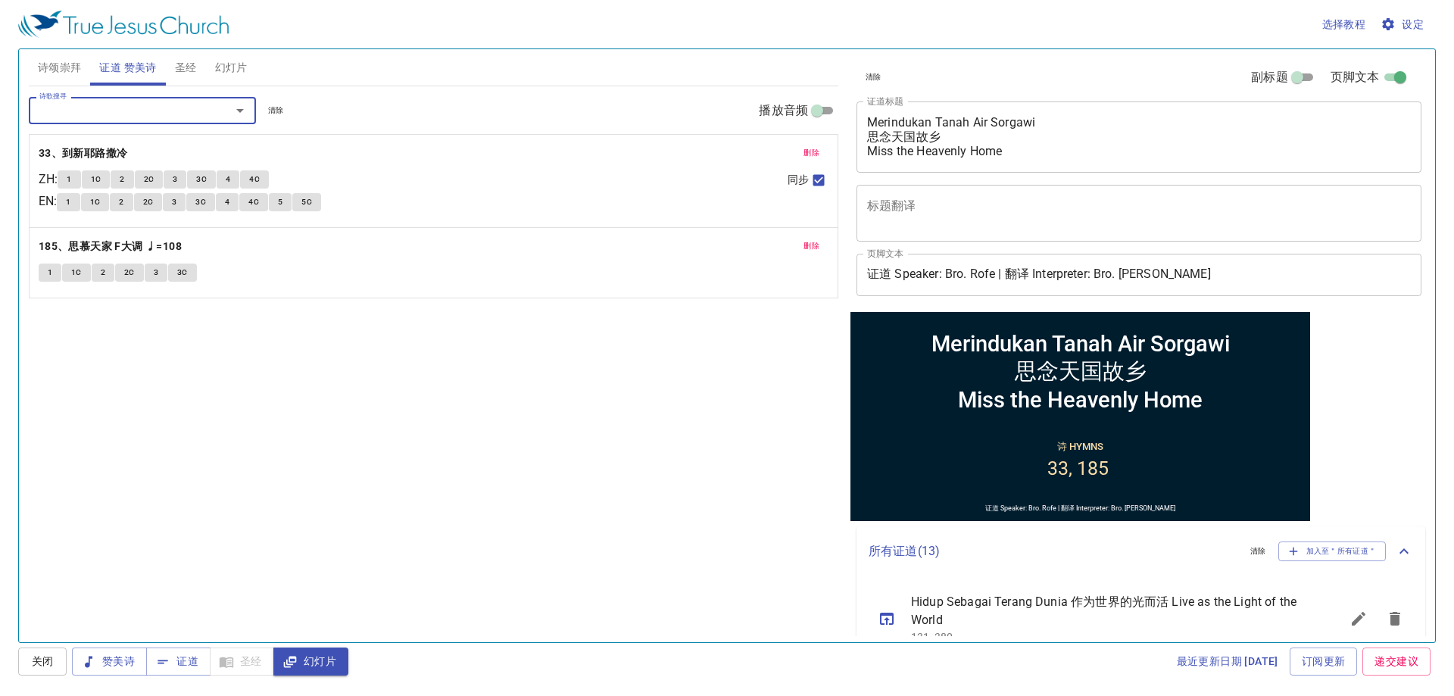
click at [304, 351] on div "诗歌搜寻 诗歌搜寻 清除 播放音频 删除 33、到新耶路撒冷 ZH : 1 1C 2 2C 3 3C 4 4C EN : 1 1C 2 2C 3 3C 4 4…" at bounding box center [434, 357] width 810 height 543
click at [1010, 139] on textarea "Merindukan Tanah Air Sorgawi 思念天国故乡 Miss the Heavenly Home" at bounding box center [1139, 136] width 544 height 43
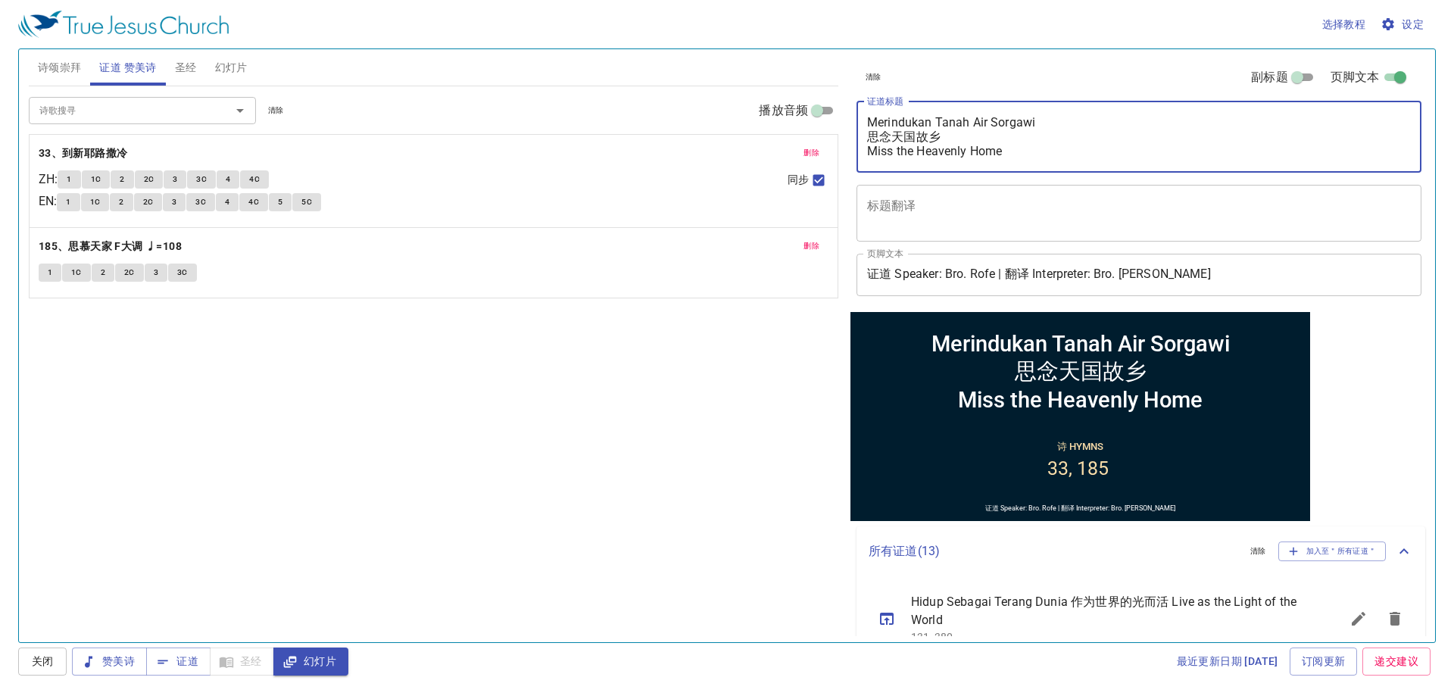
click at [1013, 155] on textarea "Merindukan Tanah Air Sorgawi 思念天国故乡 Miss the Heavenly Home" at bounding box center [1139, 136] width 544 height 43
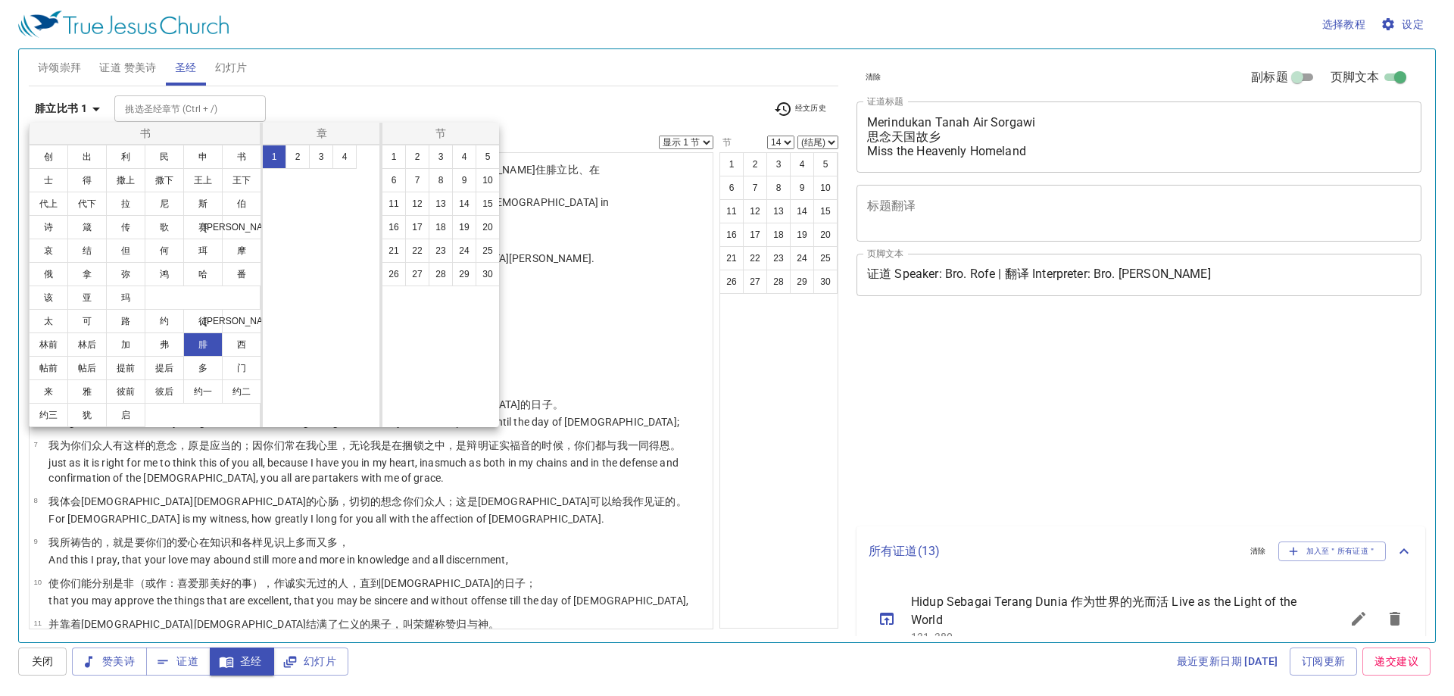
select select "14"
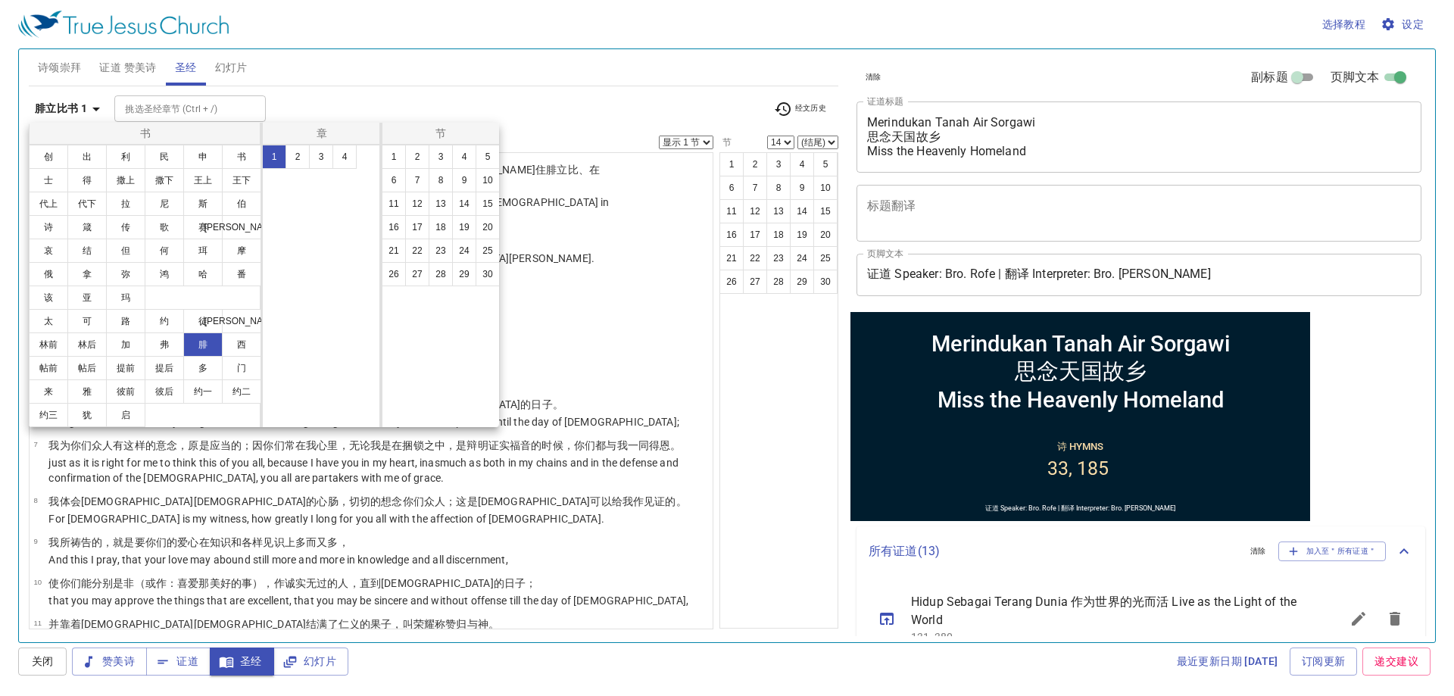
click at [320, 153] on button "3" at bounding box center [321, 157] width 24 height 24
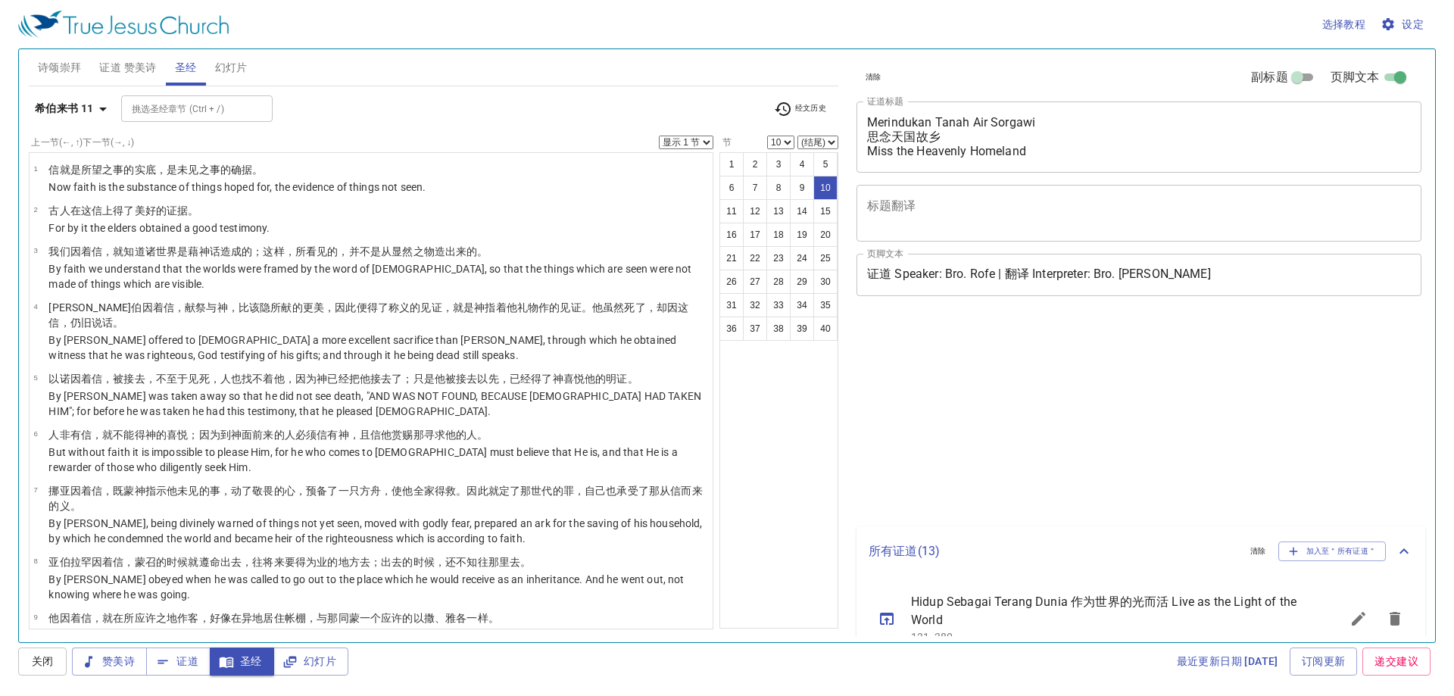
select select "10"
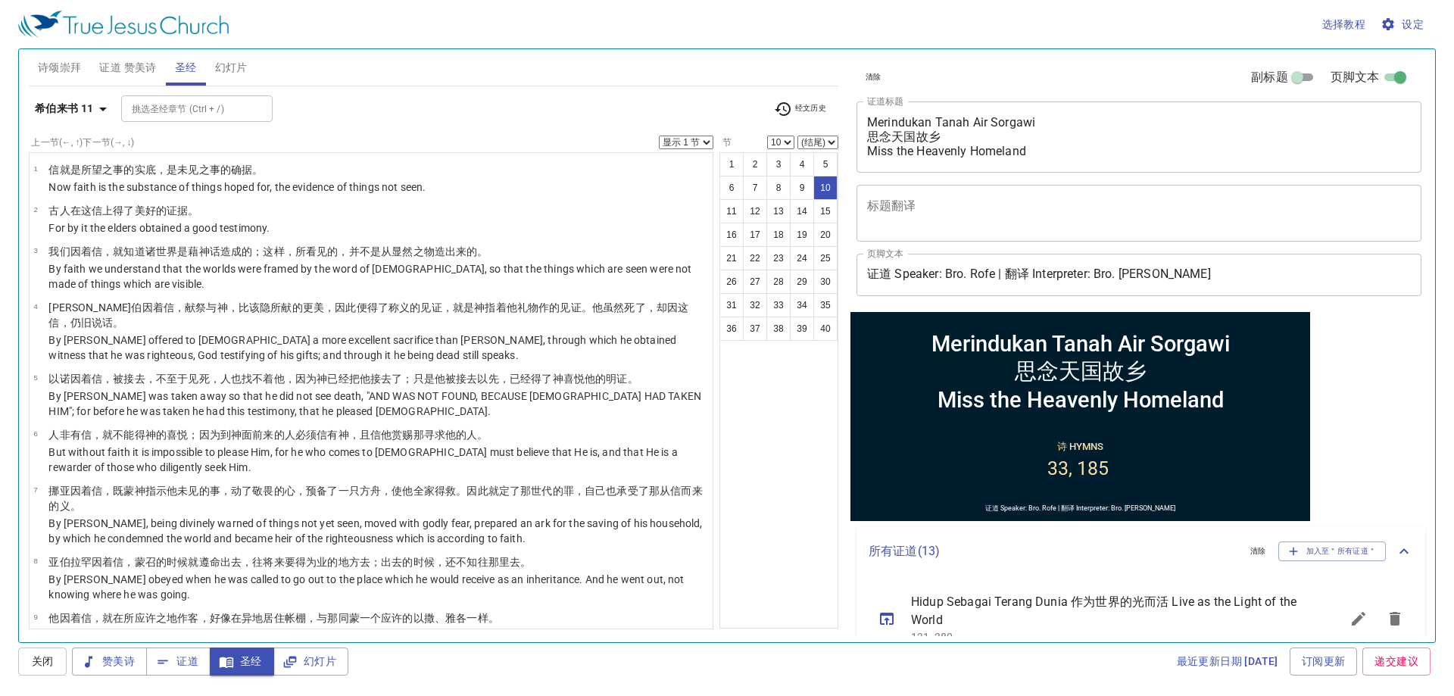
scroll to position [230, 0]
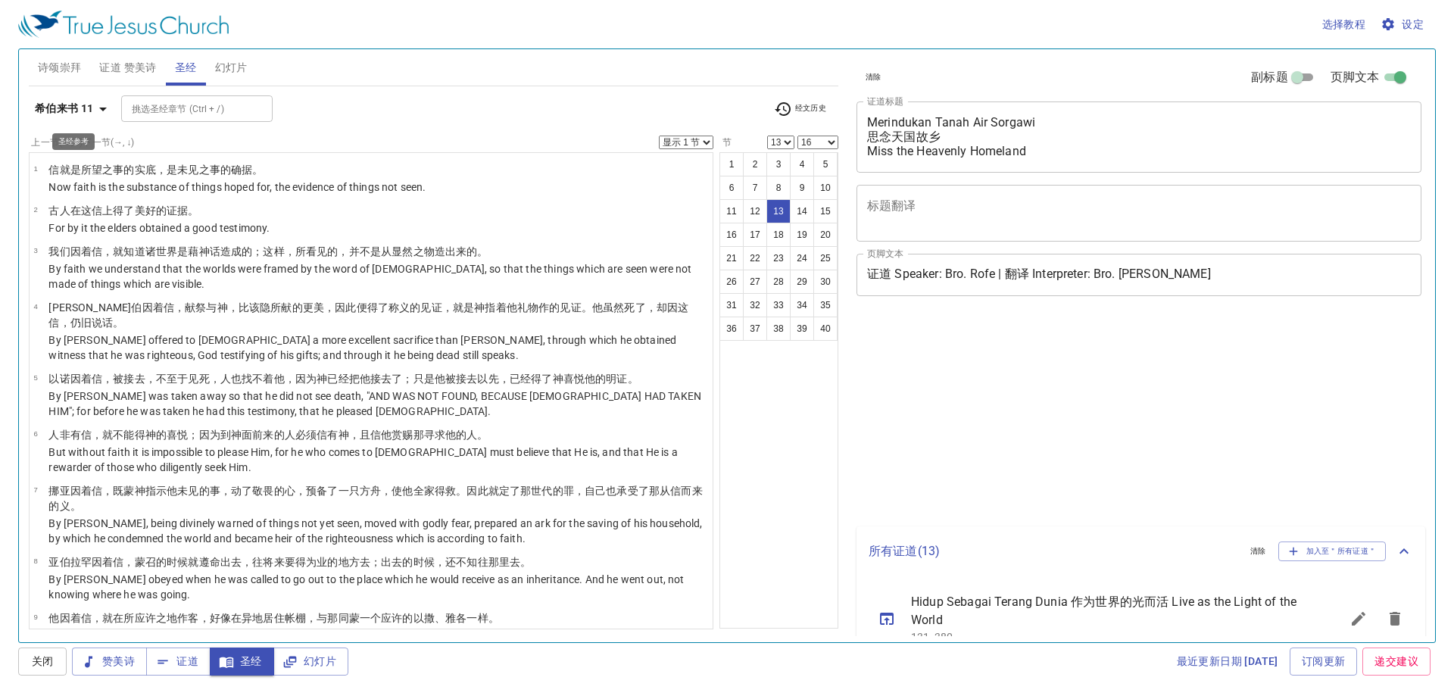
select select "13"
select select "16"
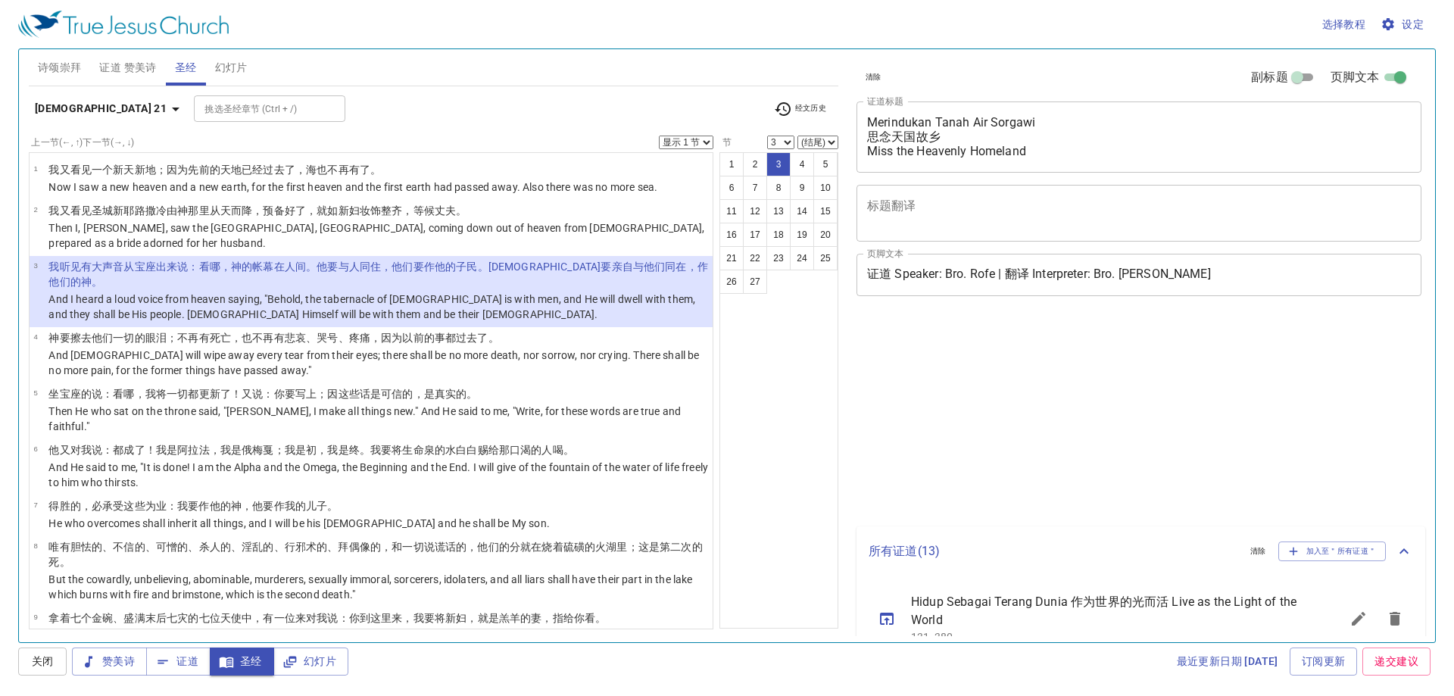
select select "3"
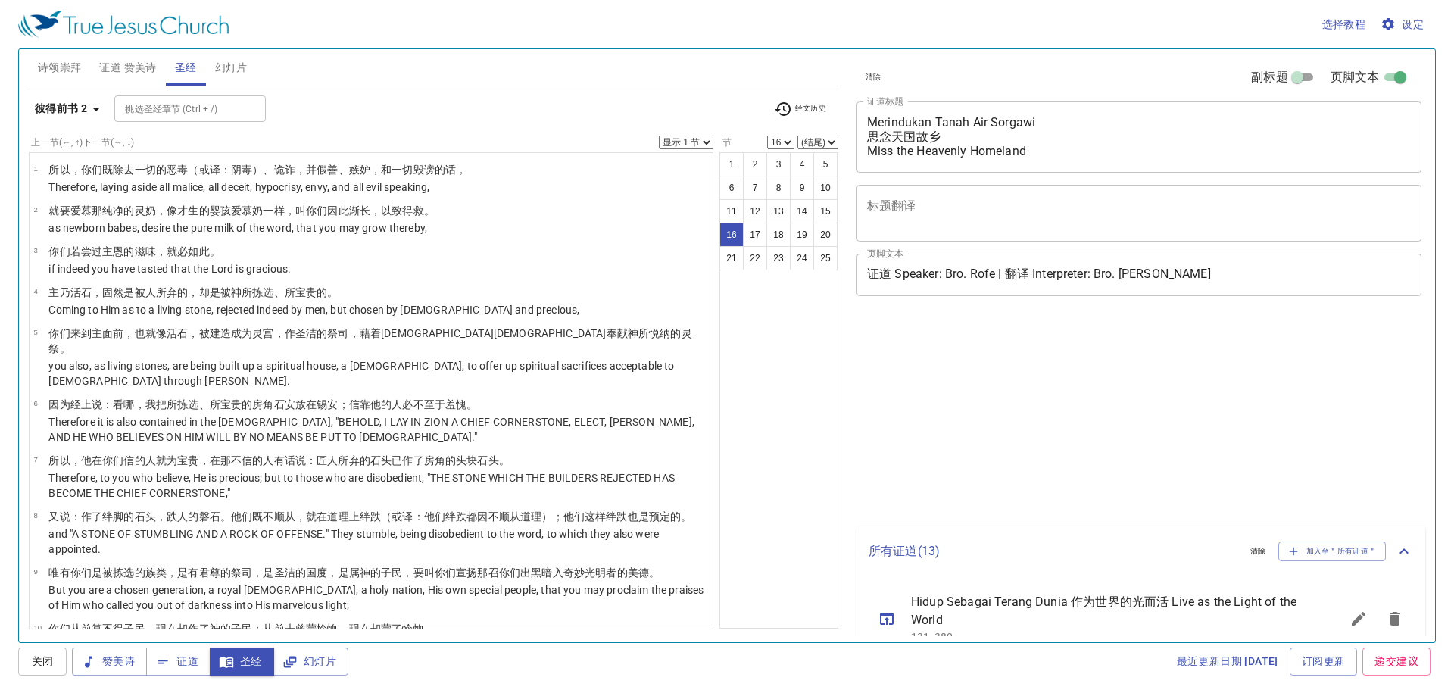
select select "16"
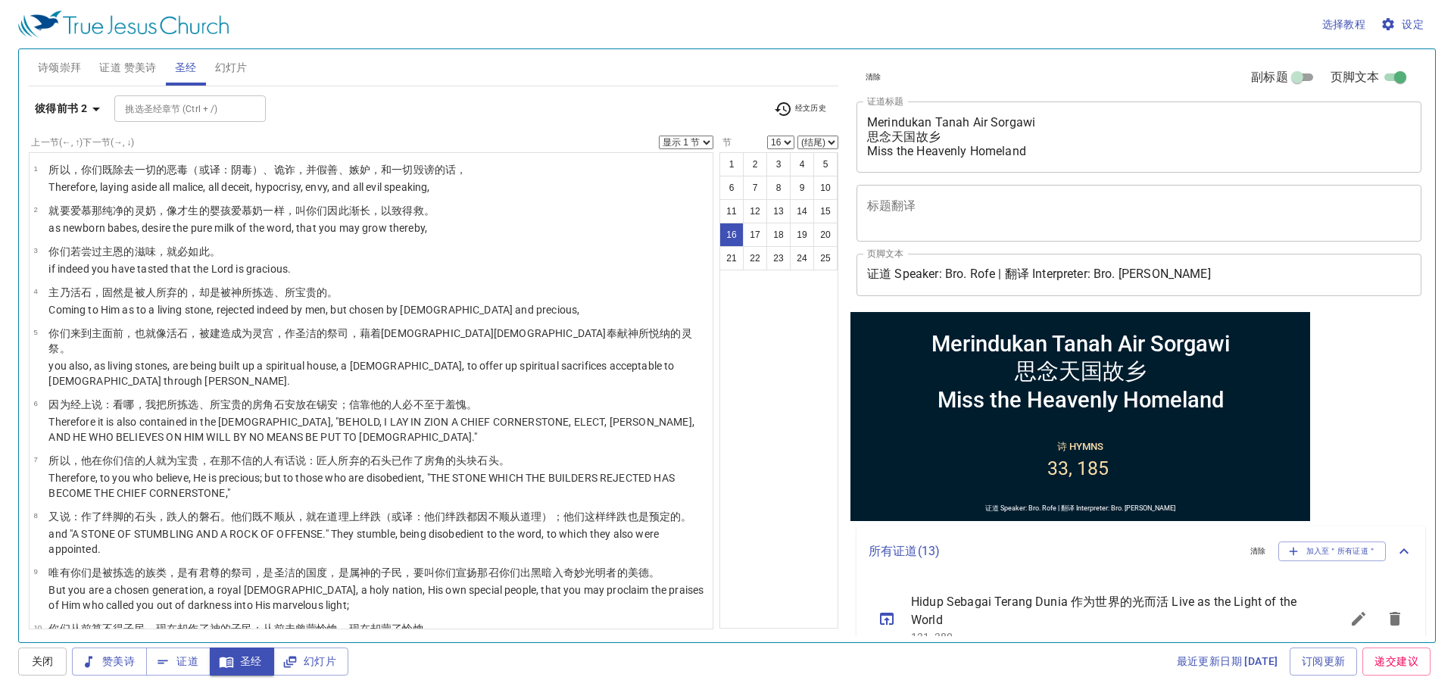
scroll to position [493, 0]
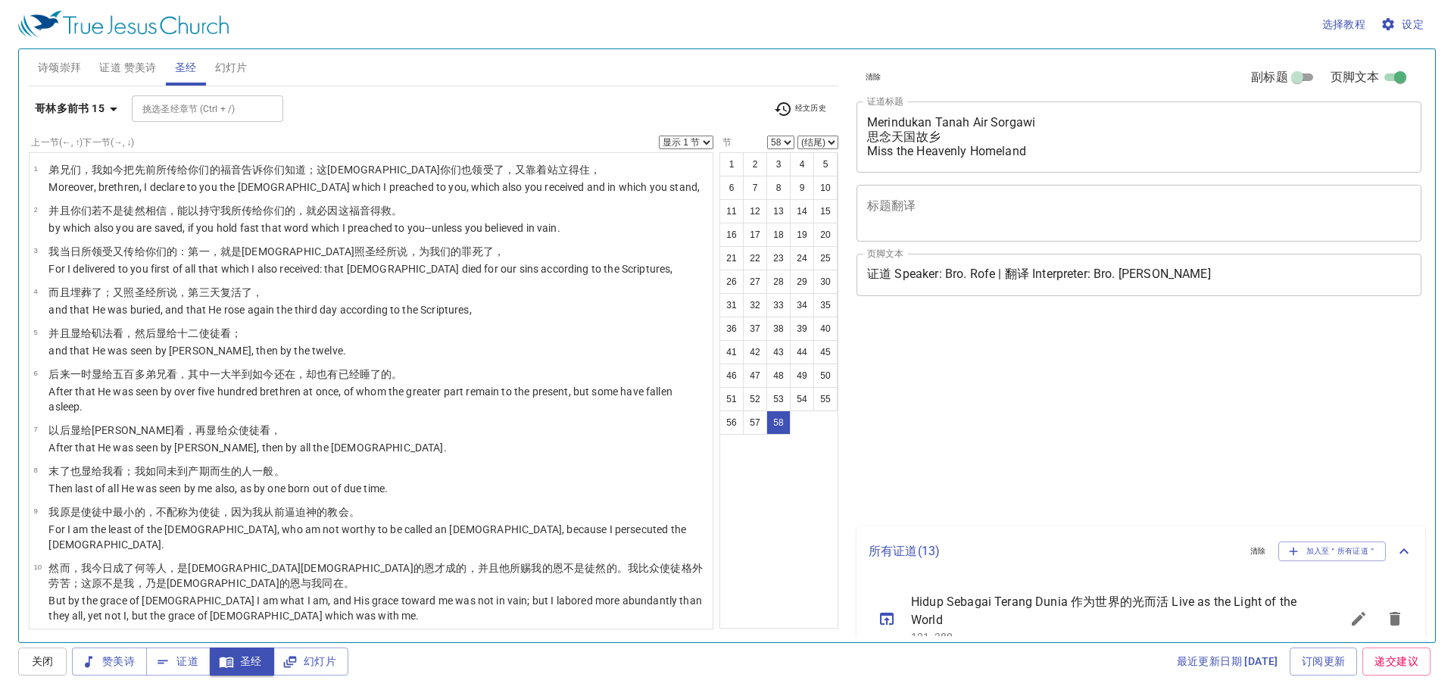
select select "58"
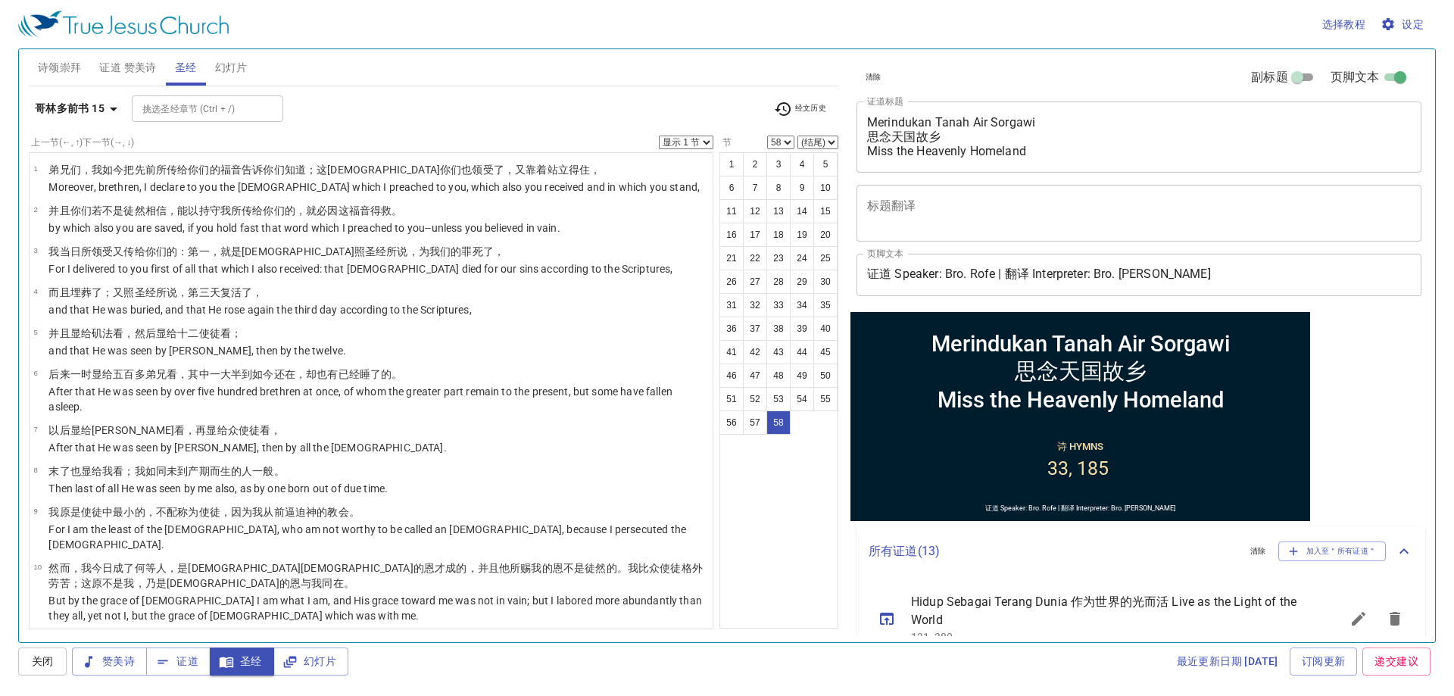
scroll to position [2075, 0]
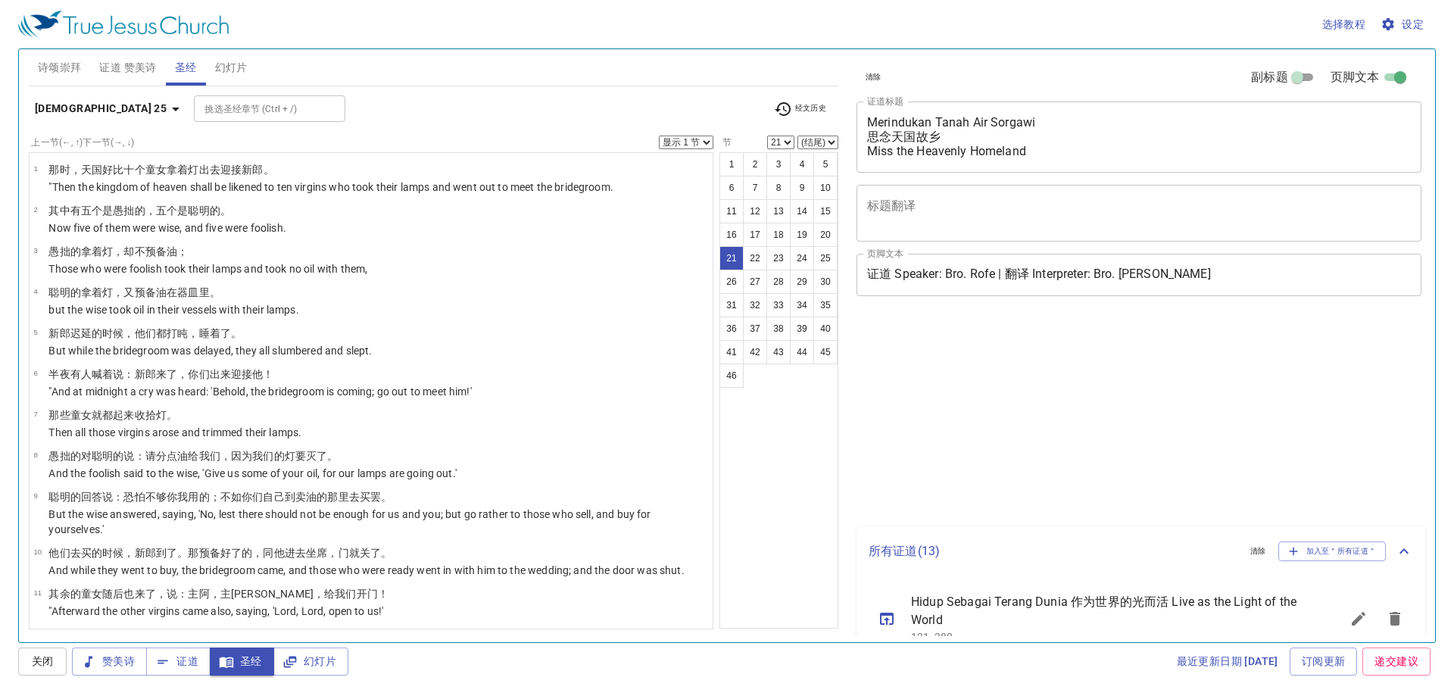
select select "21"
